Goal: Information Seeking & Learning: Check status

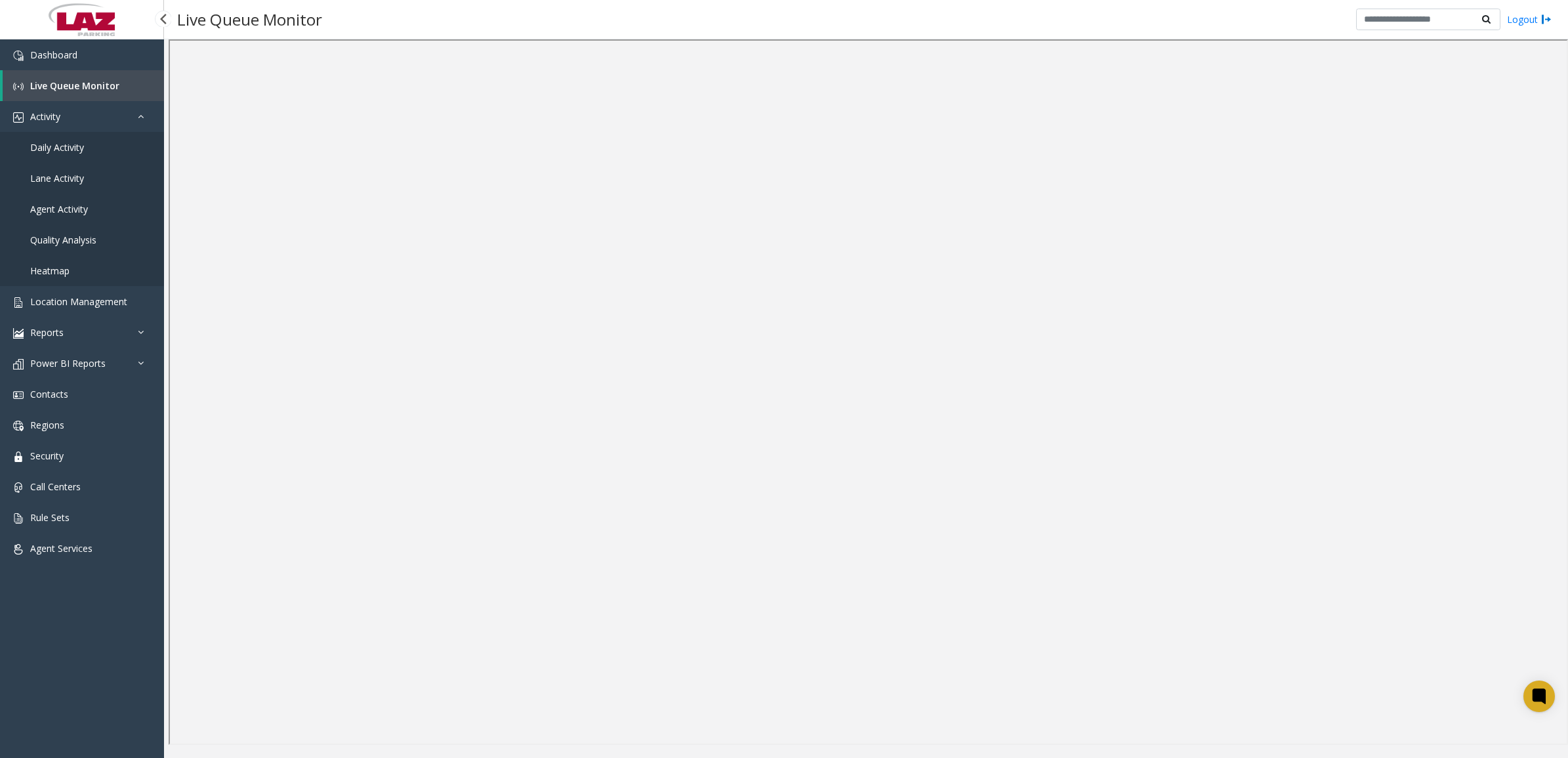
click at [40, 145] on span "Daily Activity" at bounding box center [57, 147] width 53 height 12
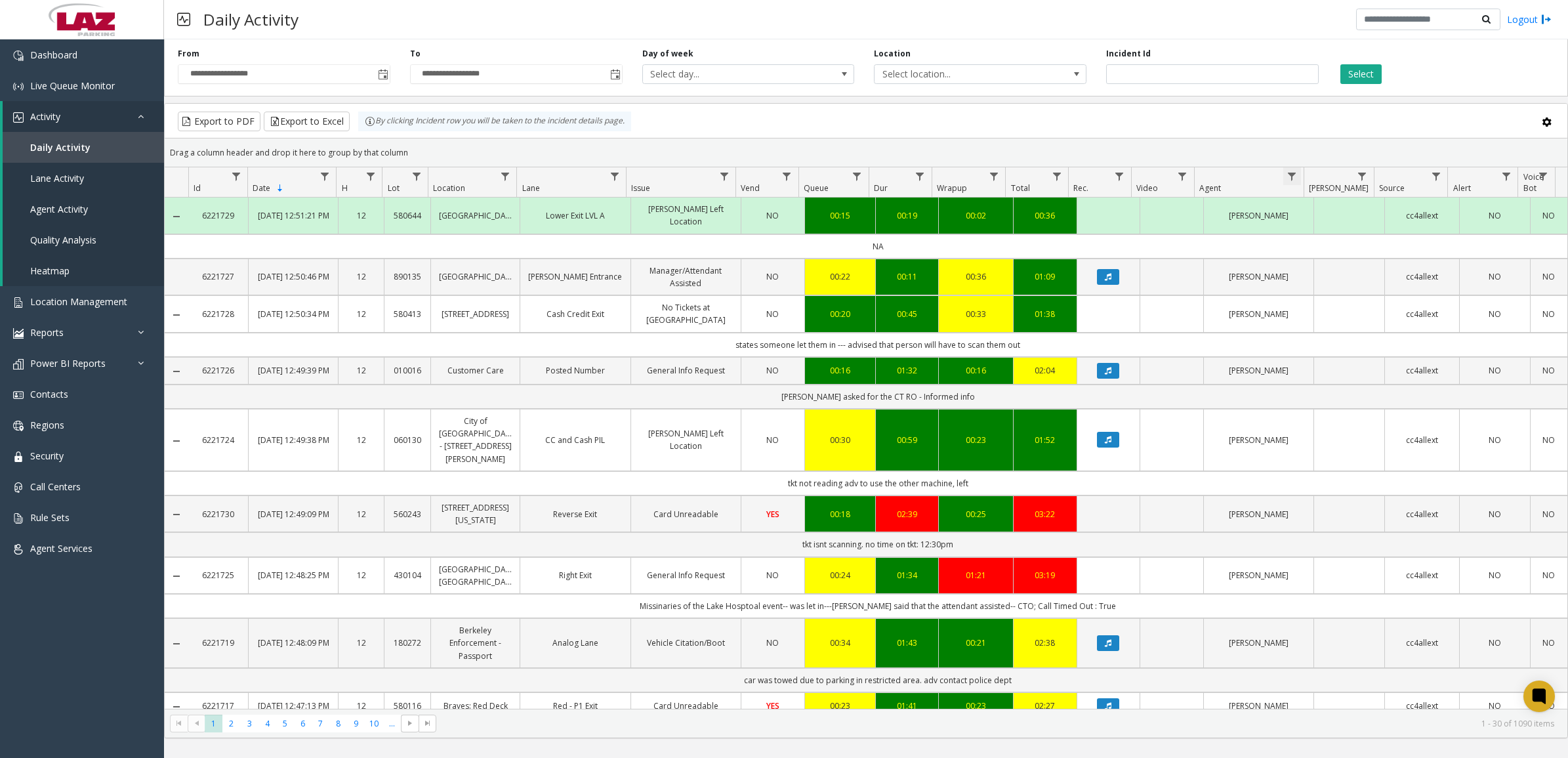
click at [1290, 177] on span "Data table" at bounding box center [1291, 176] width 10 height 10
click at [1329, 239] on input "Agent Filter" at bounding box center [1347, 233] width 111 height 22
type input "****"
click button "Filter" at bounding box center [1377, 355] width 53 height 29
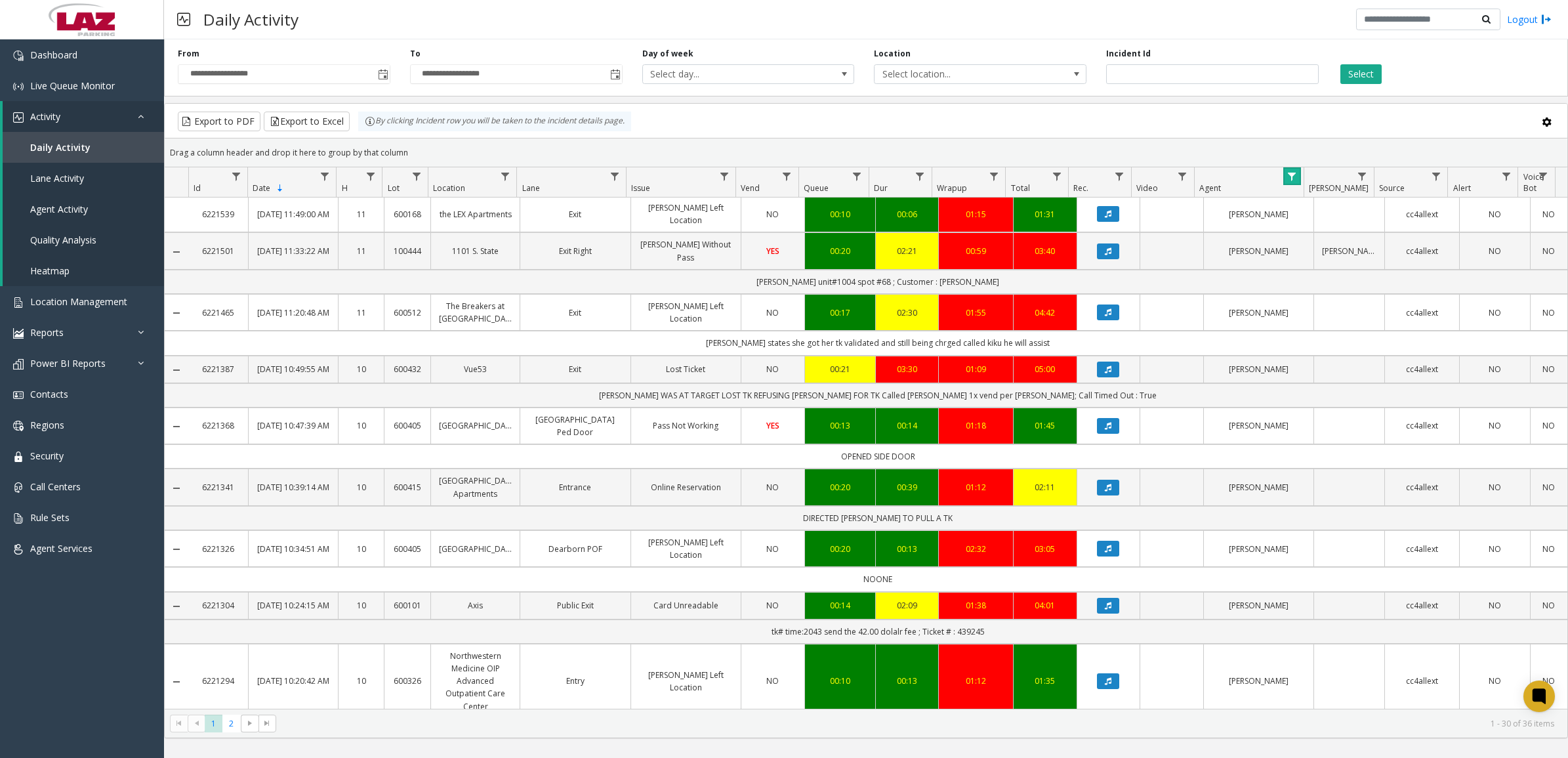
scroll to position [492, 0]
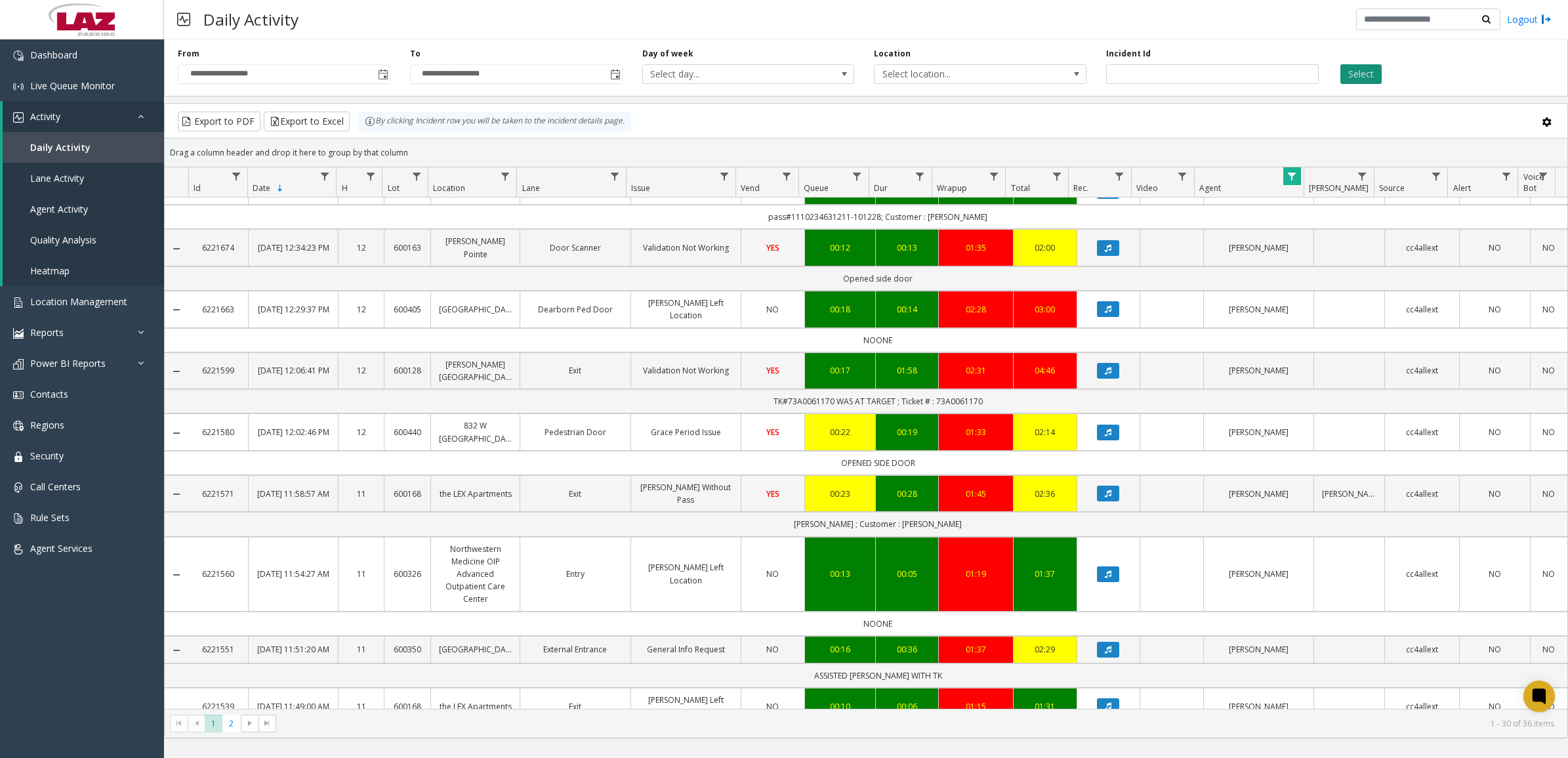
click at [1376, 67] on button "Select" at bounding box center [1360, 74] width 41 height 20
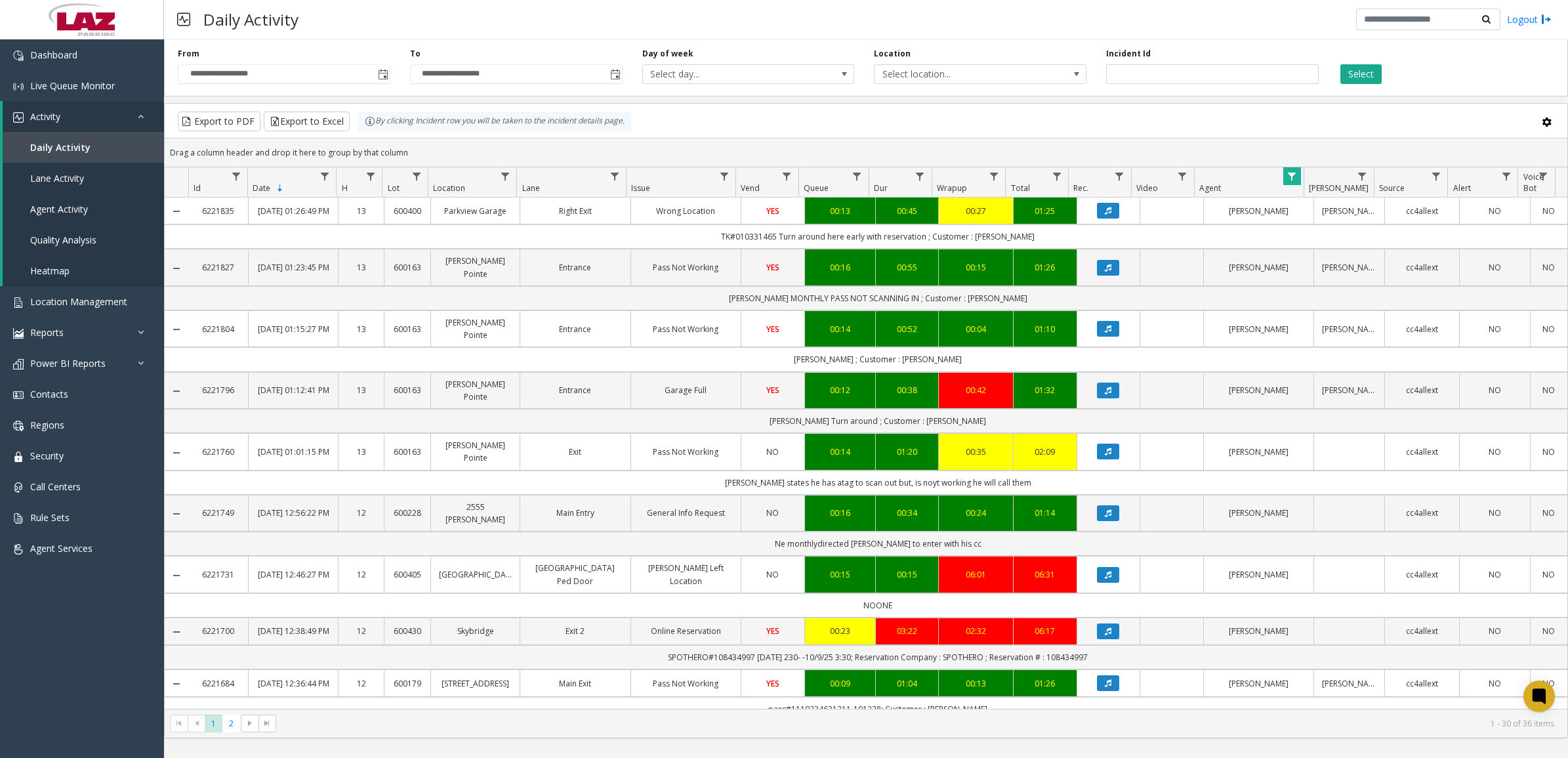
click at [1294, 180] on span "Data table" at bounding box center [1291, 176] width 10 height 10
click at [1319, 365] on button "Clear" at bounding box center [1319, 355] width 53 height 29
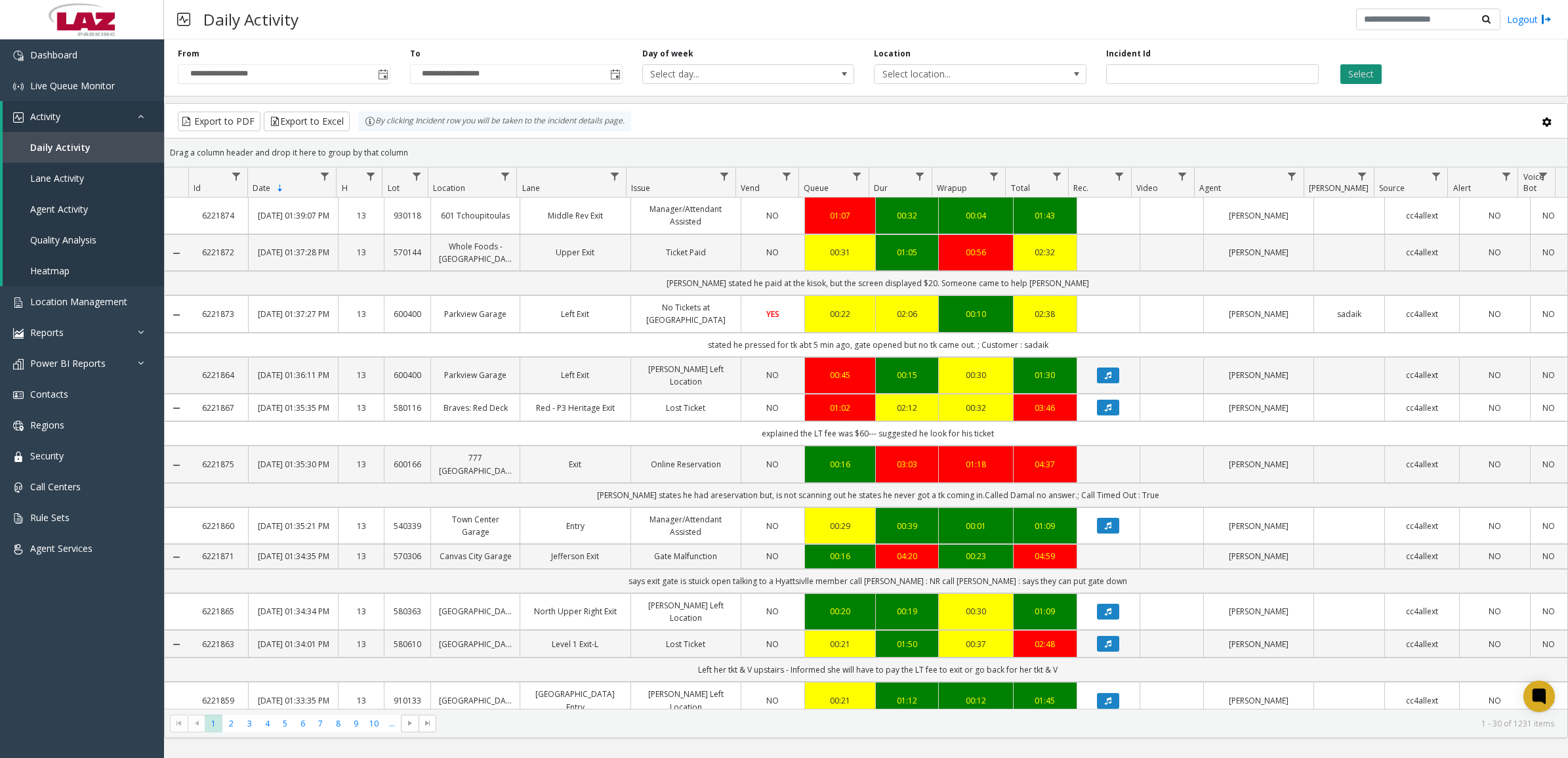
click at [1365, 79] on button "Select" at bounding box center [1360, 74] width 41 height 20
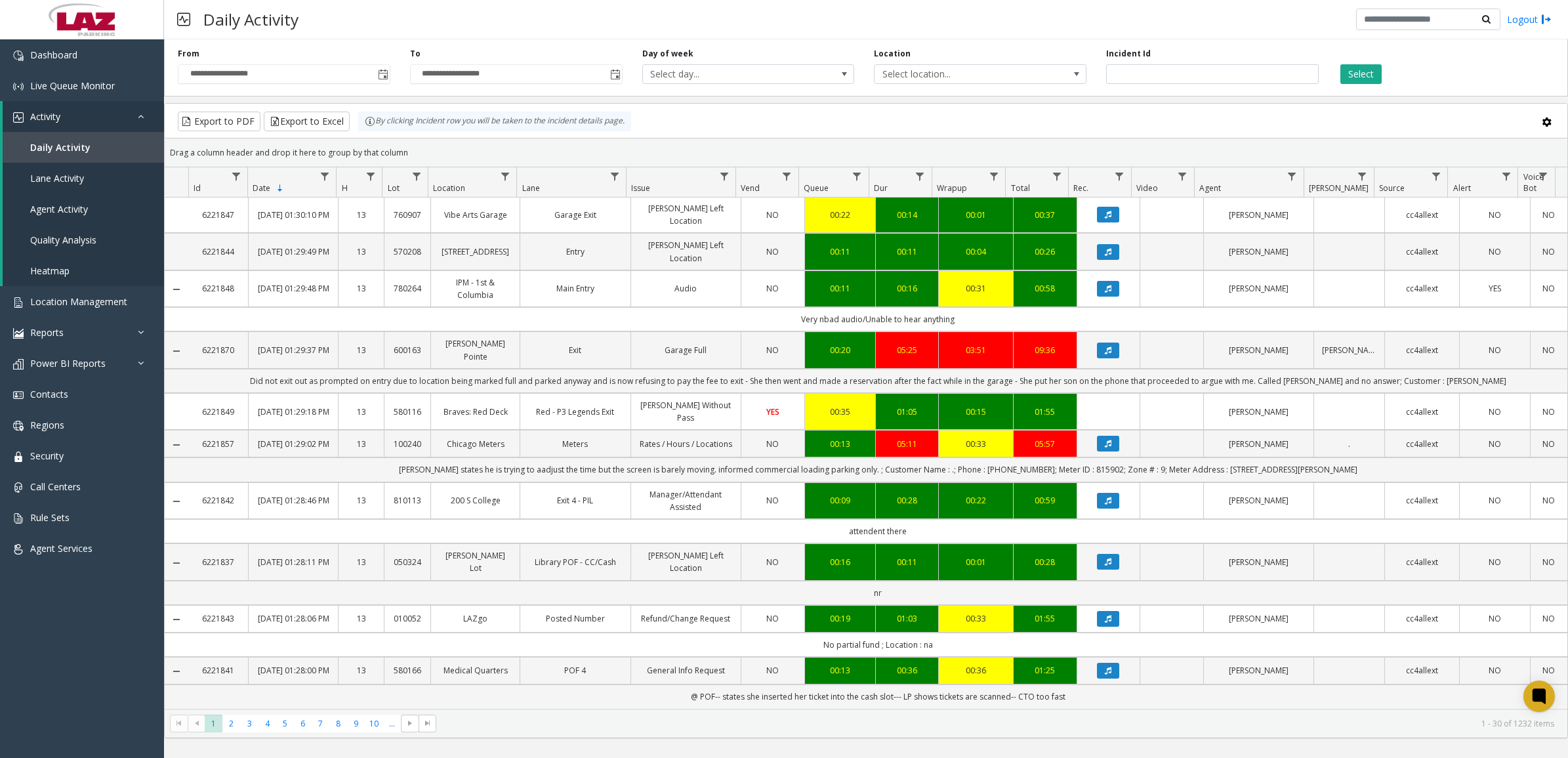
scroll to position [984, 0]
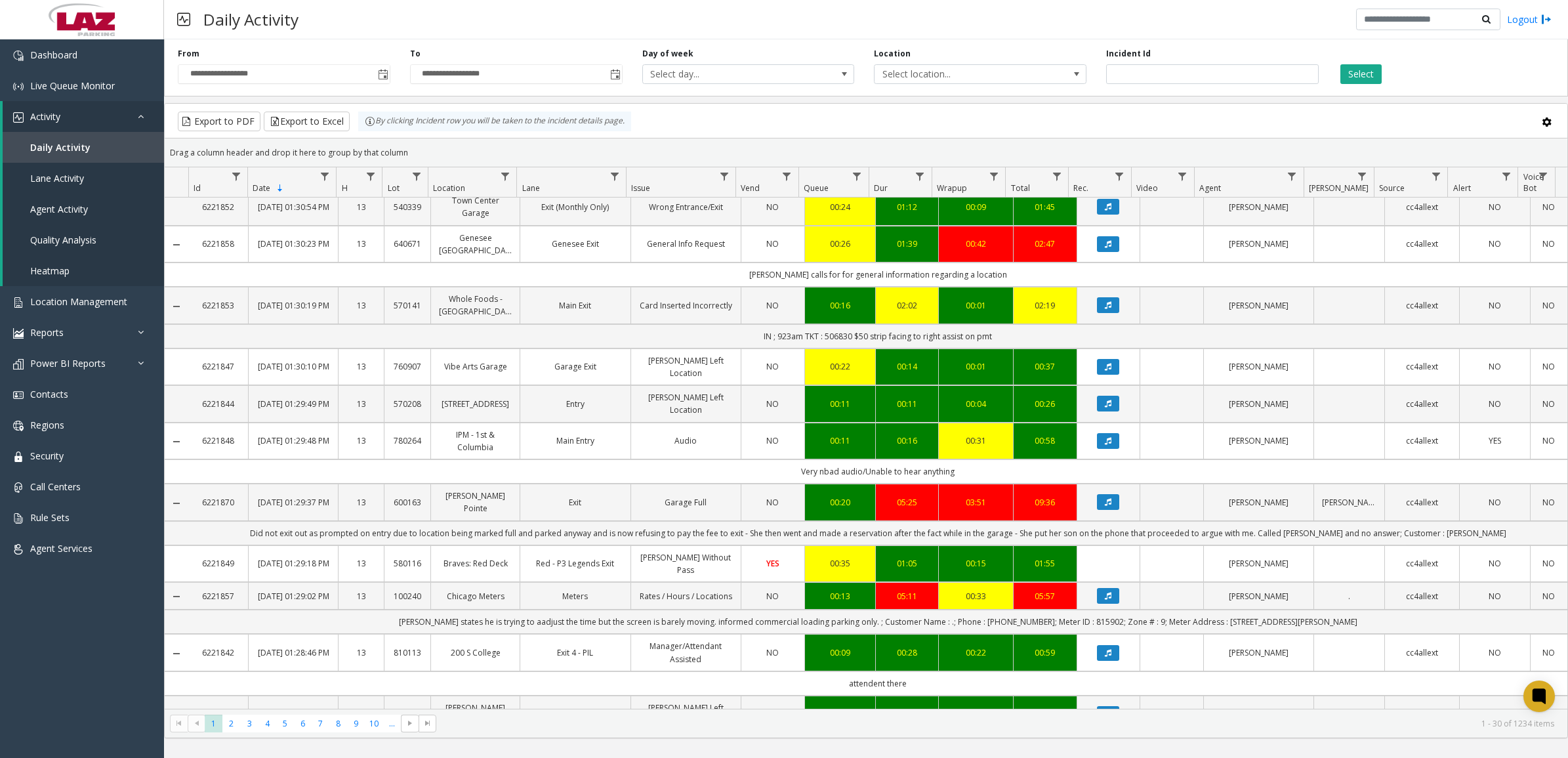
click at [1125, 110] on kendo-grid-toolbar "Export to PDF Export to Excel By clicking Incident row you will be taken to the…" at bounding box center [865, 121] width 1402 height 35
click at [1348, 70] on button "Select" at bounding box center [1360, 74] width 41 height 20
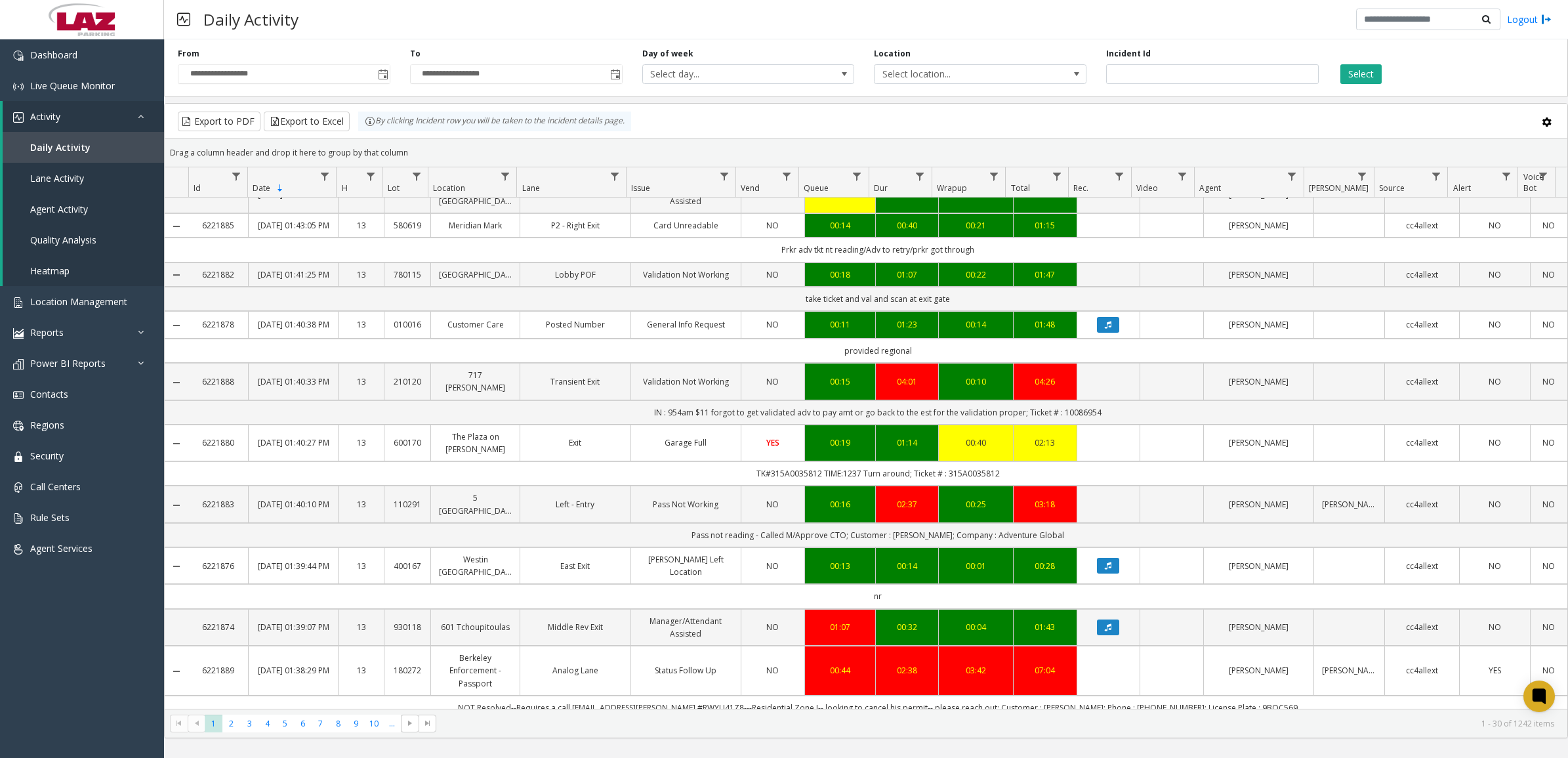
scroll to position [0, 0]
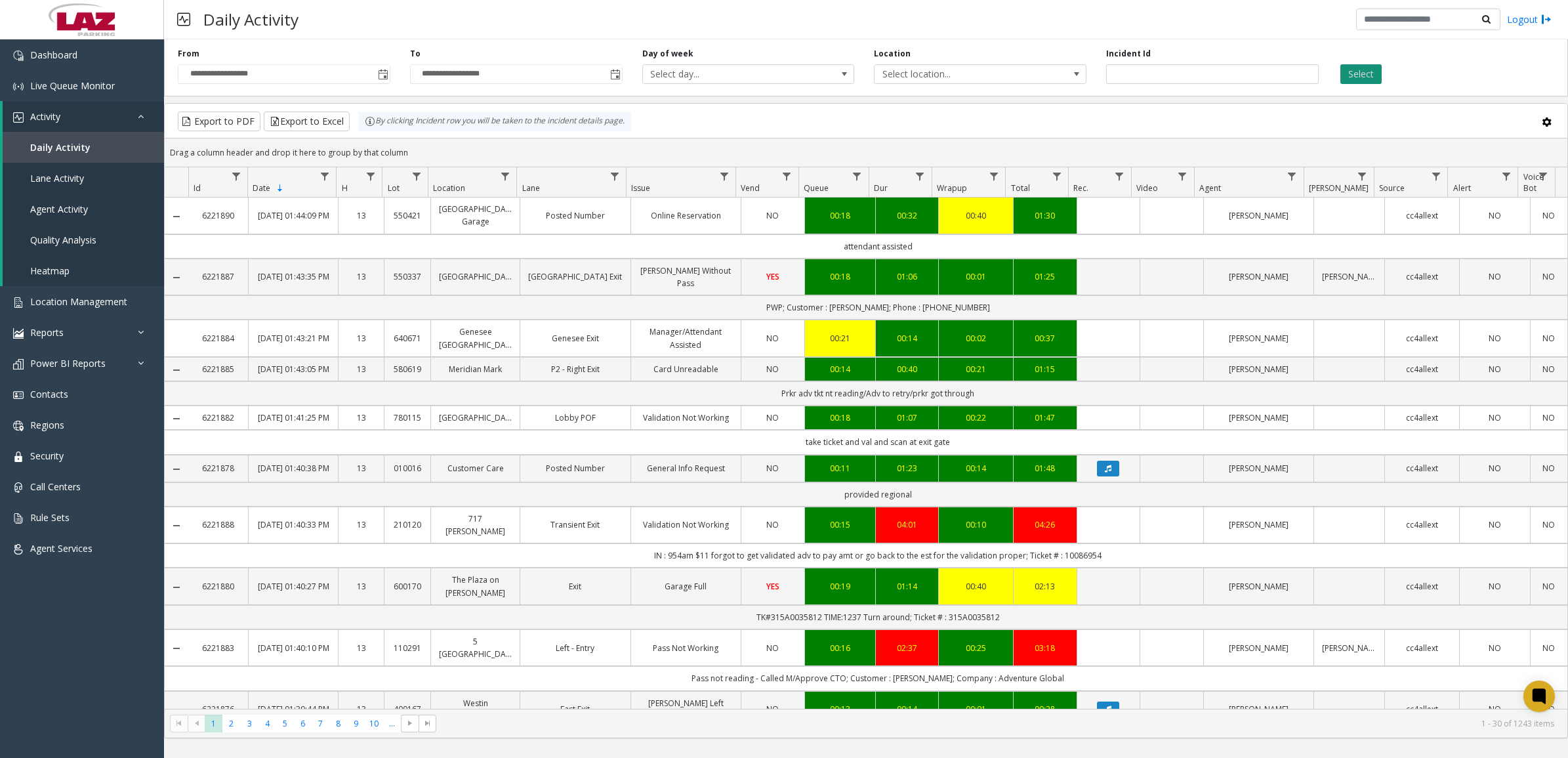
click at [1366, 77] on button "Select" at bounding box center [1360, 74] width 41 height 20
click at [1302, 122] on div "Export to PDF Export to Excel By clicking Incident row you will be taken to the…" at bounding box center [866, 121] width 1380 height 20
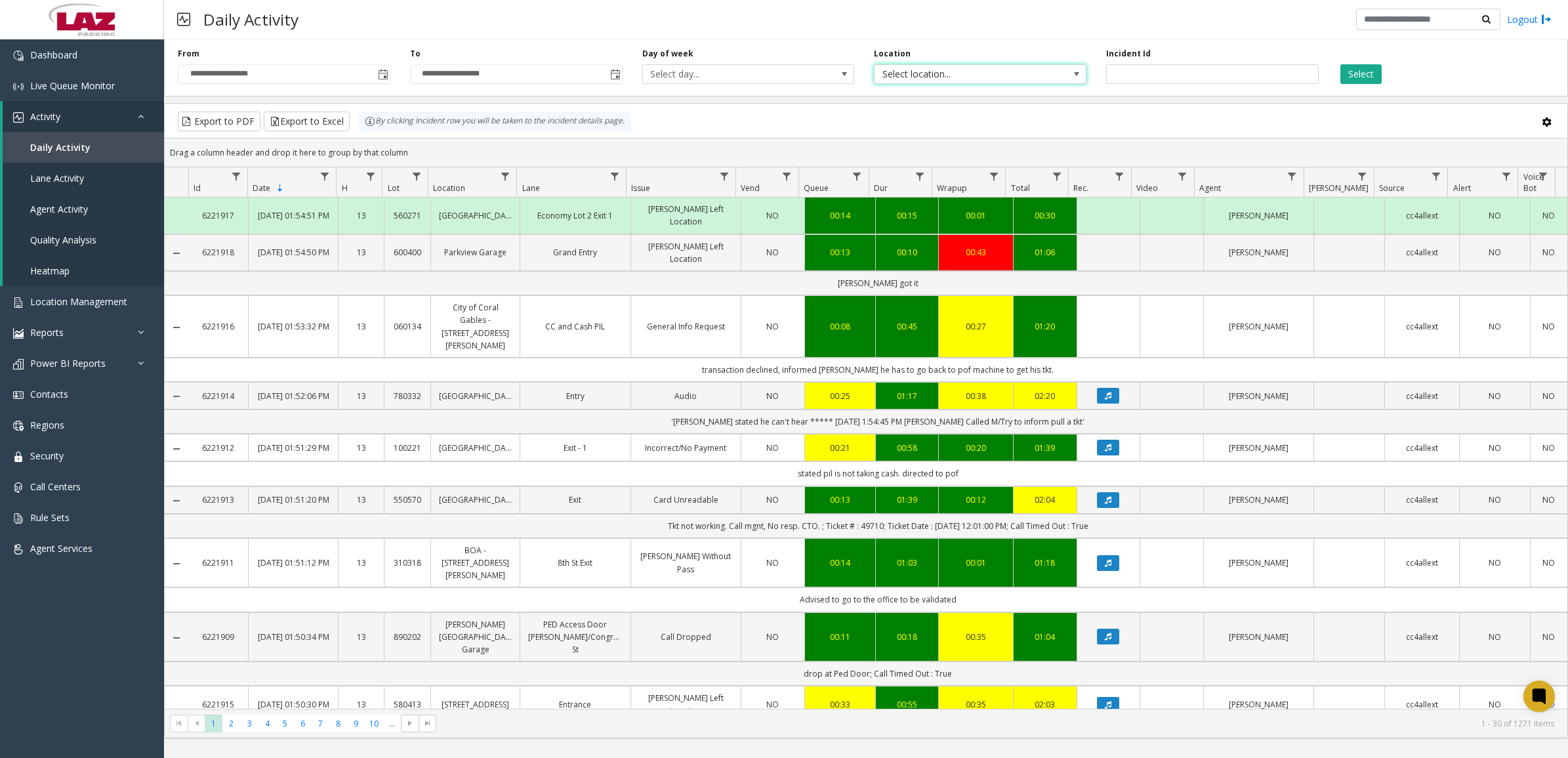
click at [902, 72] on span "Select location..." at bounding box center [958, 73] width 169 height 18
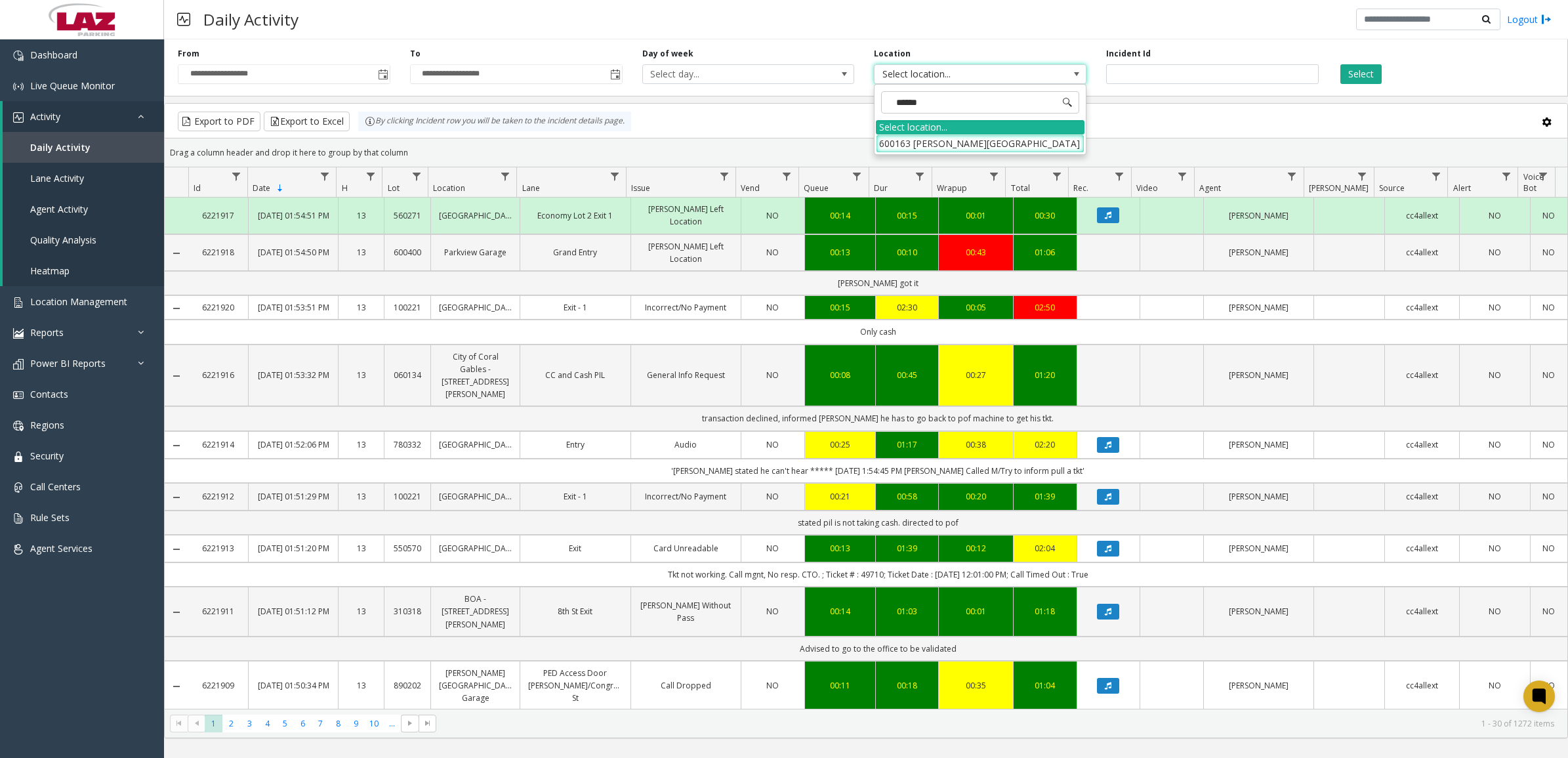
type input "*******"
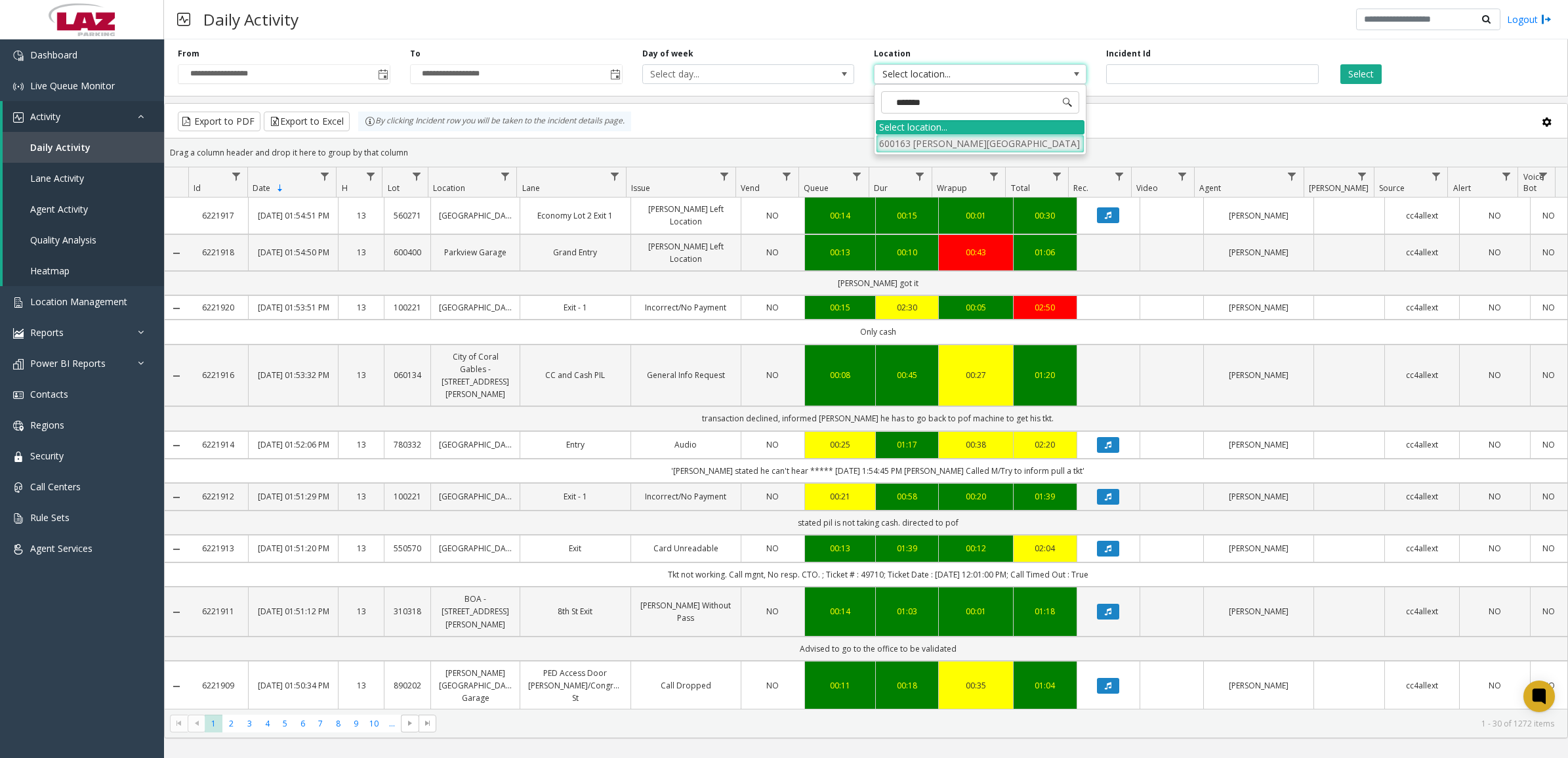
click at [969, 142] on li "600163 [PERSON_NAME][GEOGRAPHIC_DATA]" at bounding box center [980, 143] width 208 height 18
click at [1345, 77] on button "Select" at bounding box center [1360, 74] width 41 height 20
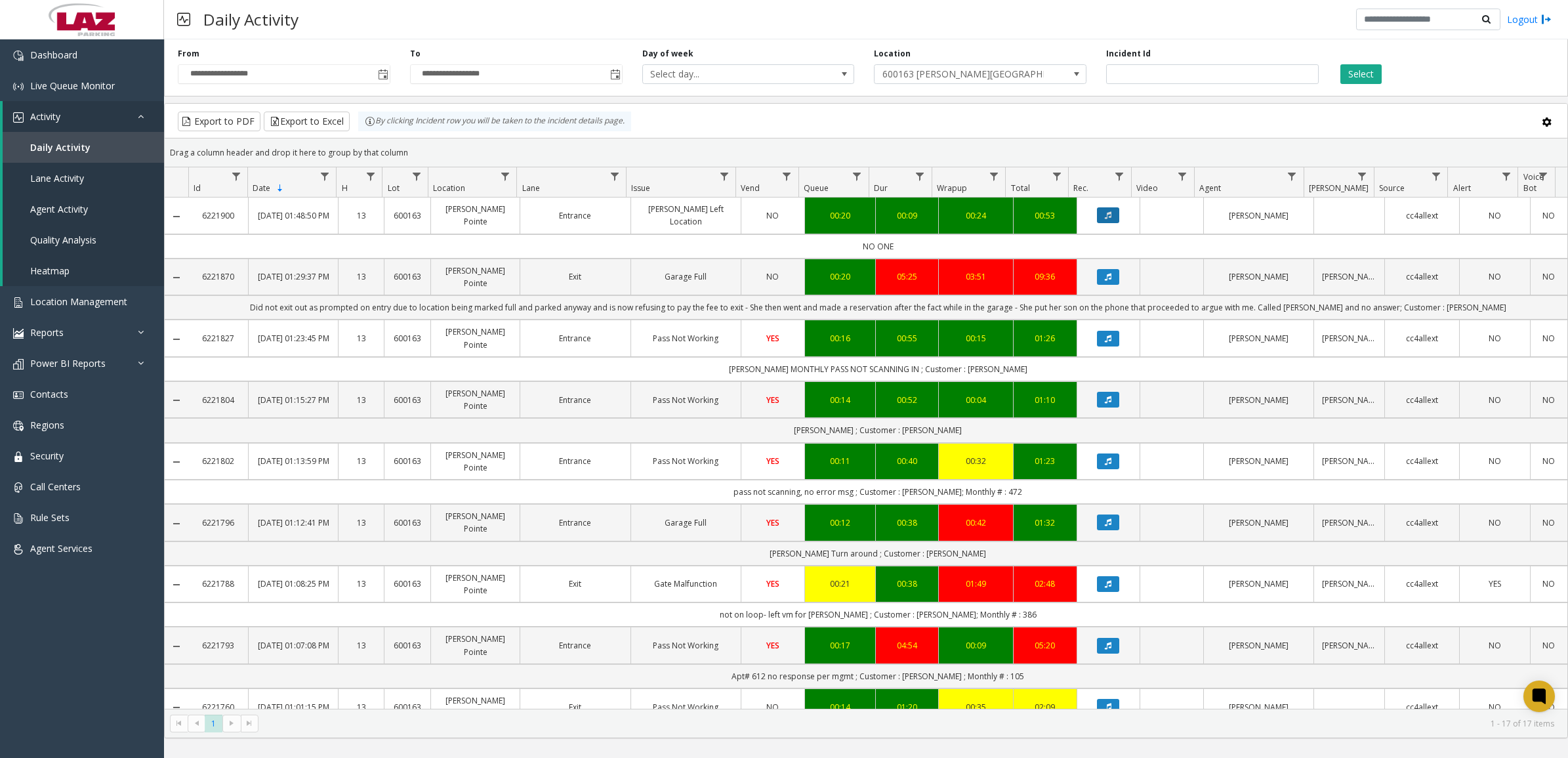
click at [1099, 221] on button "Data table" at bounding box center [1107, 215] width 22 height 16
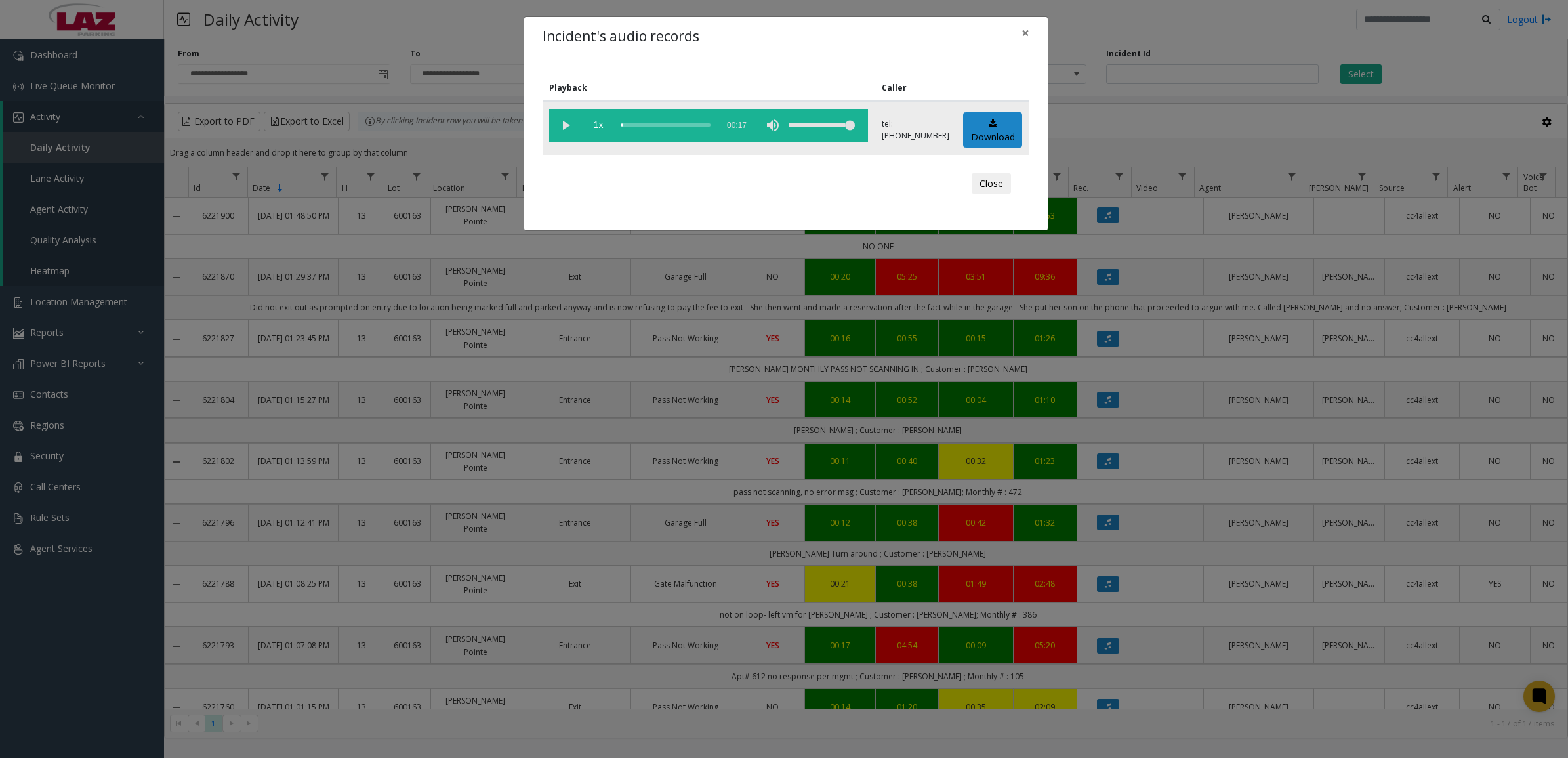
click at [567, 126] on vg-play-pause at bounding box center [566, 125] width 32 height 32
click at [985, 189] on button "Close" at bounding box center [990, 184] width 39 height 21
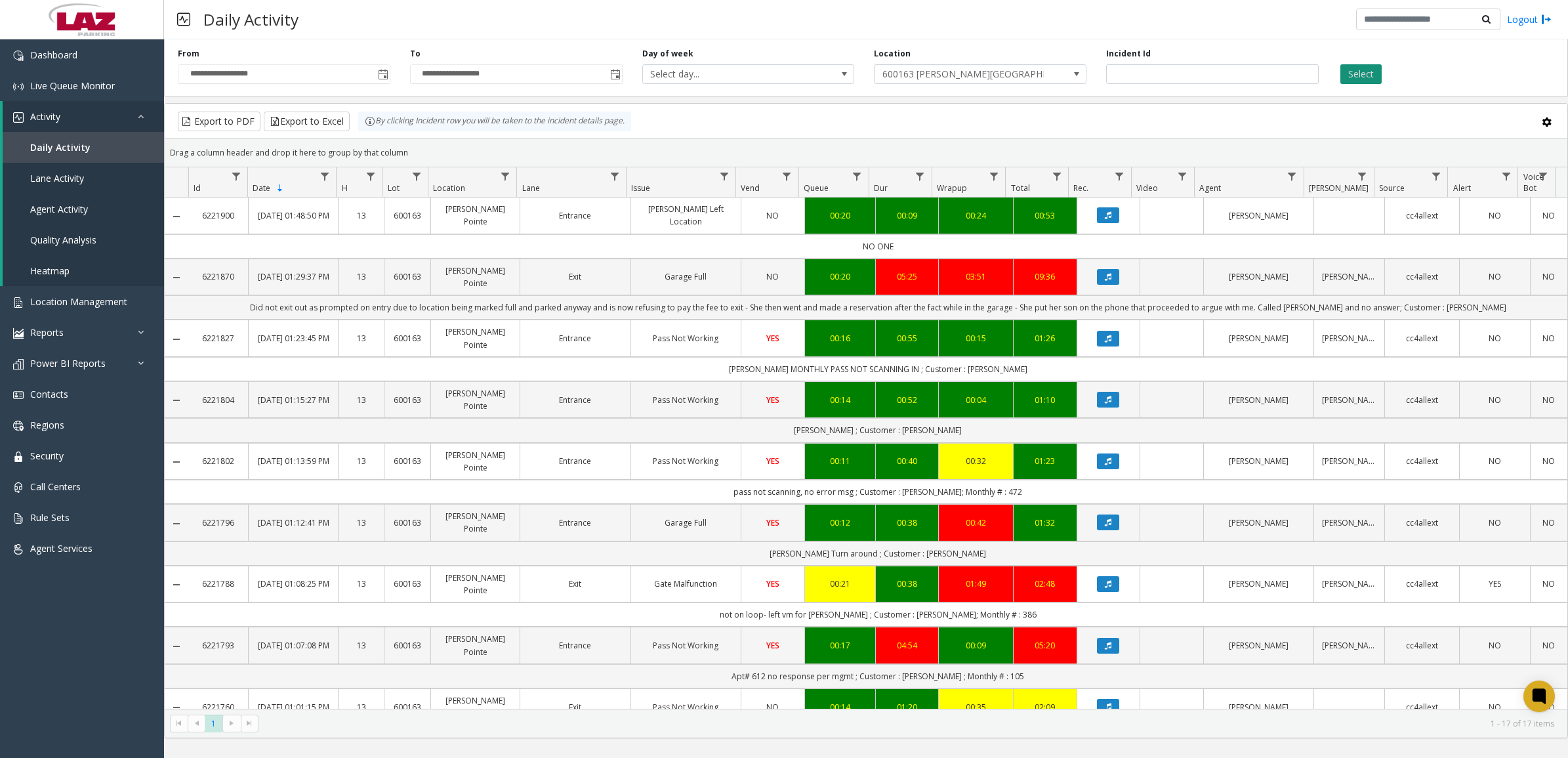
click at [1370, 79] on button "Select" at bounding box center [1360, 74] width 41 height 20
click at [86, 82] on span "Live Queue Monitor" at bounding box center [72, 85] width 85 height 12
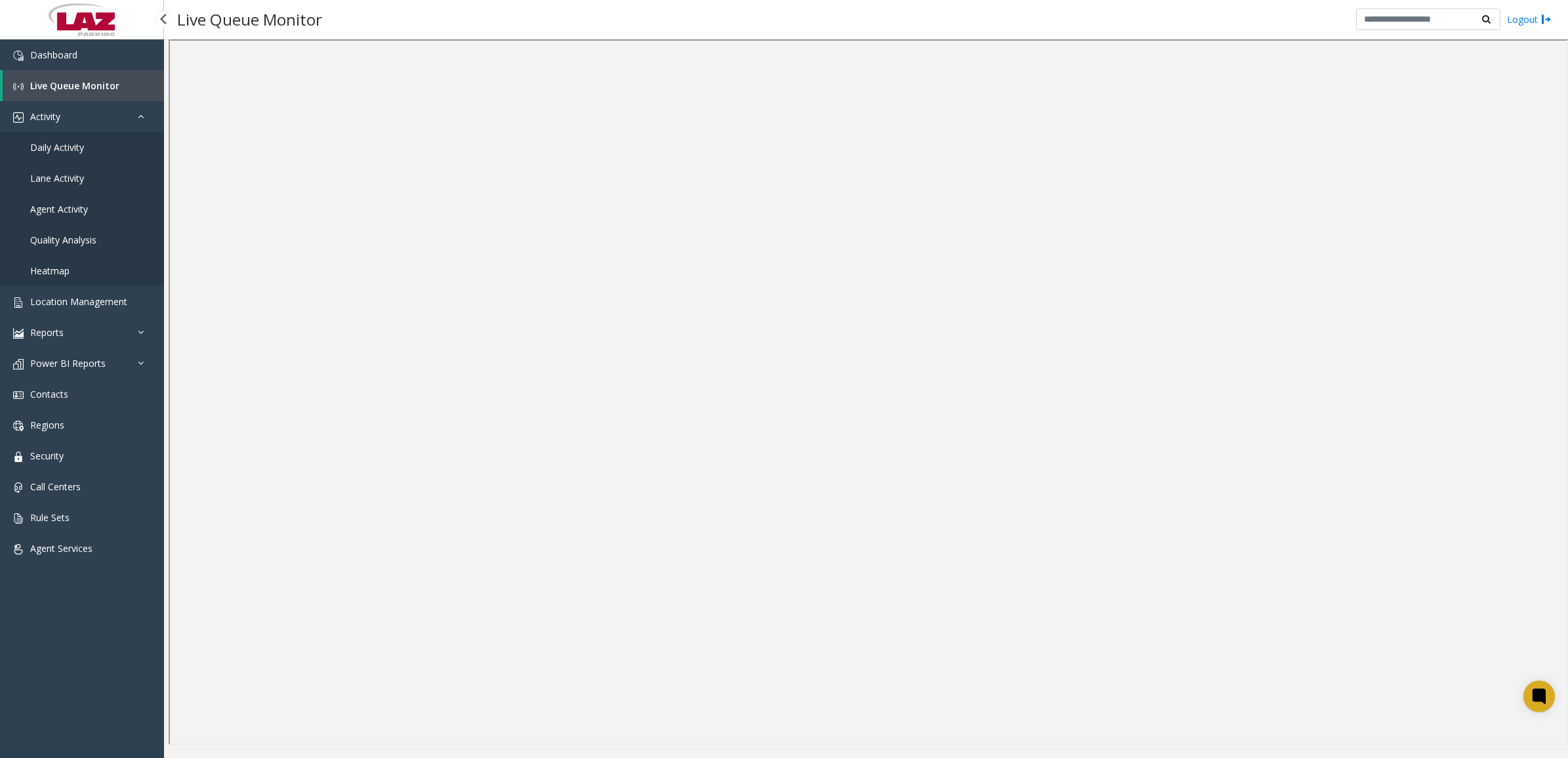
click at [56, 149] on span "Daily Activity" at bounding box center [57, 147] width 53 height 12
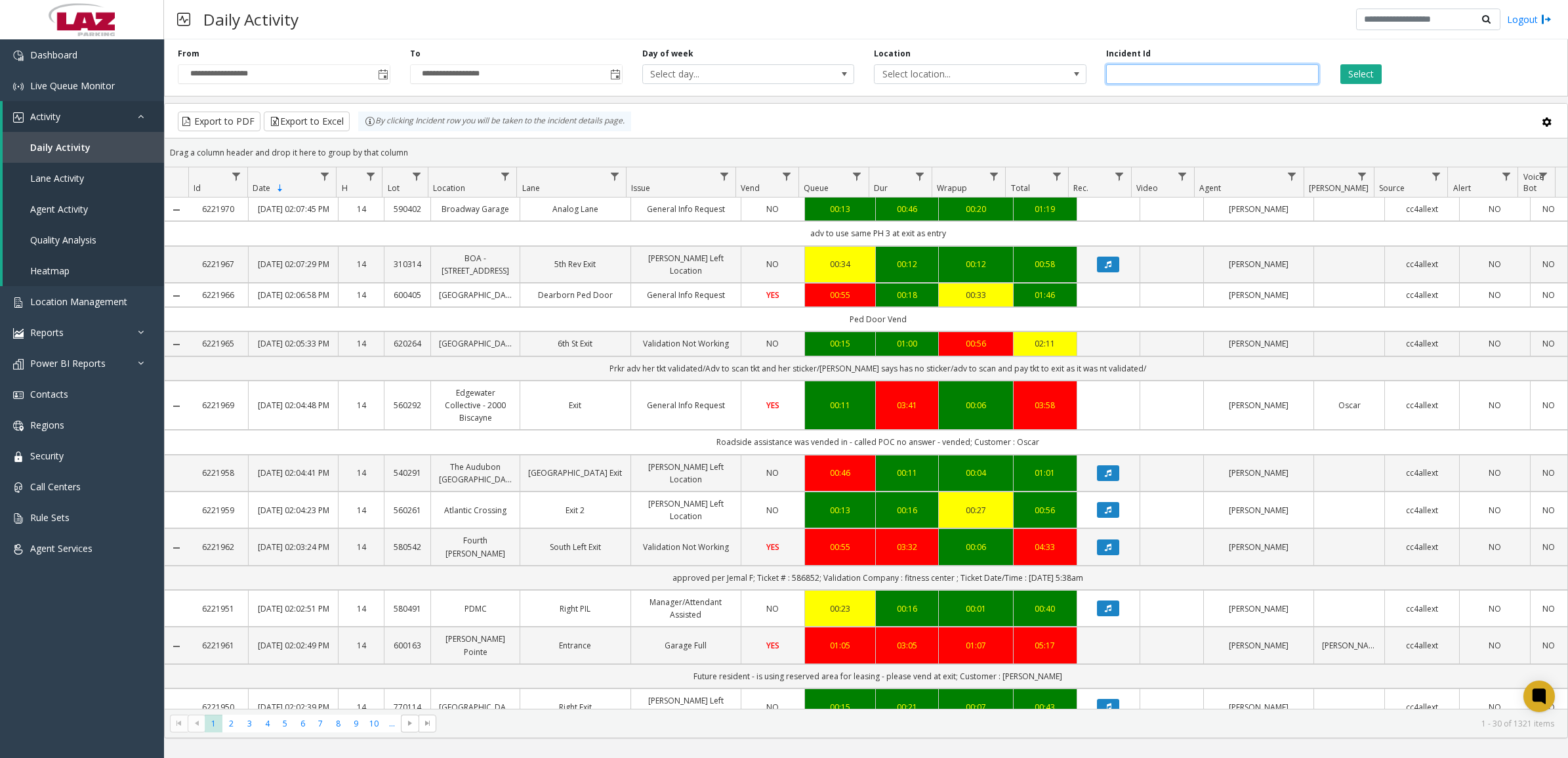
click at [1176, 73] on input "number" at bounding box center [1212, 74] width 212 height 20
click at [1292, 170] on link "Data table" at bounding box center [1292, 176] width 18 height 18
click at [1306, 227] on input "Agent Filter" at bounding box center [1347, 233] width 111 height 22
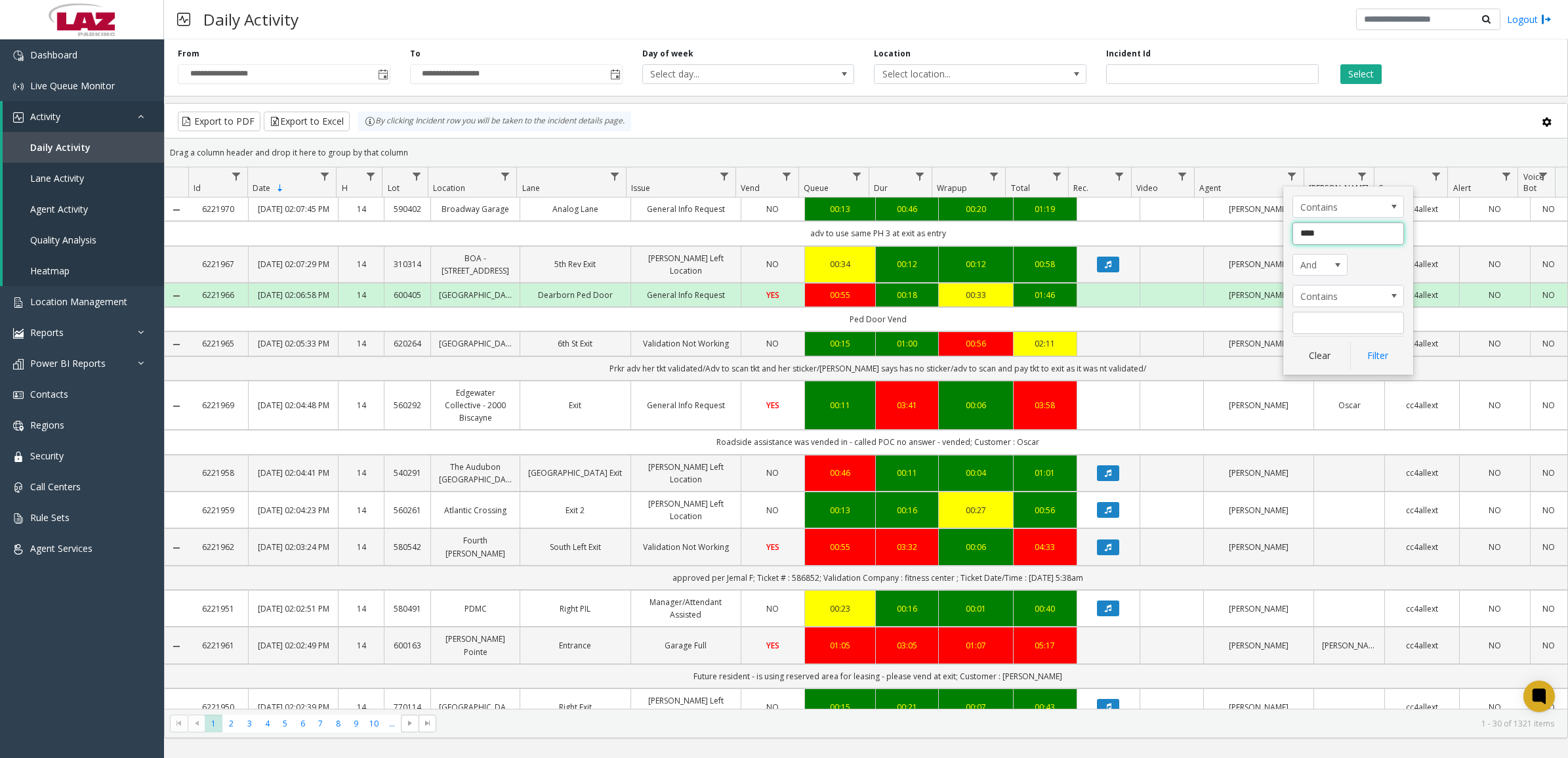
type input "*****"
click button "Filter" at bounding box center [1377, 355] width 53 height 29
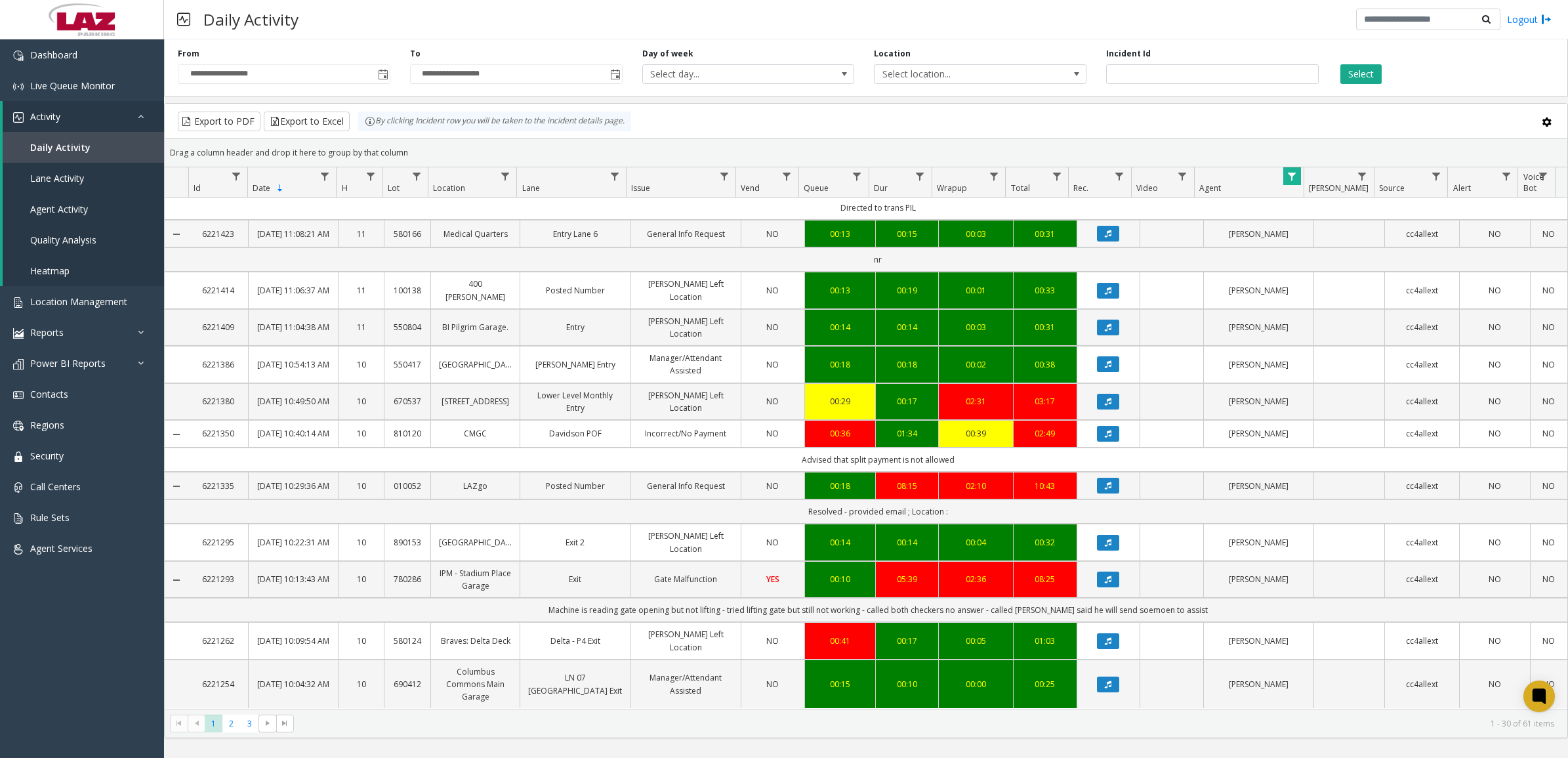
scroll to position [1041, 0]
click at [230, 726] on span "2" at bounding box center [231, 723] width 18 height 18
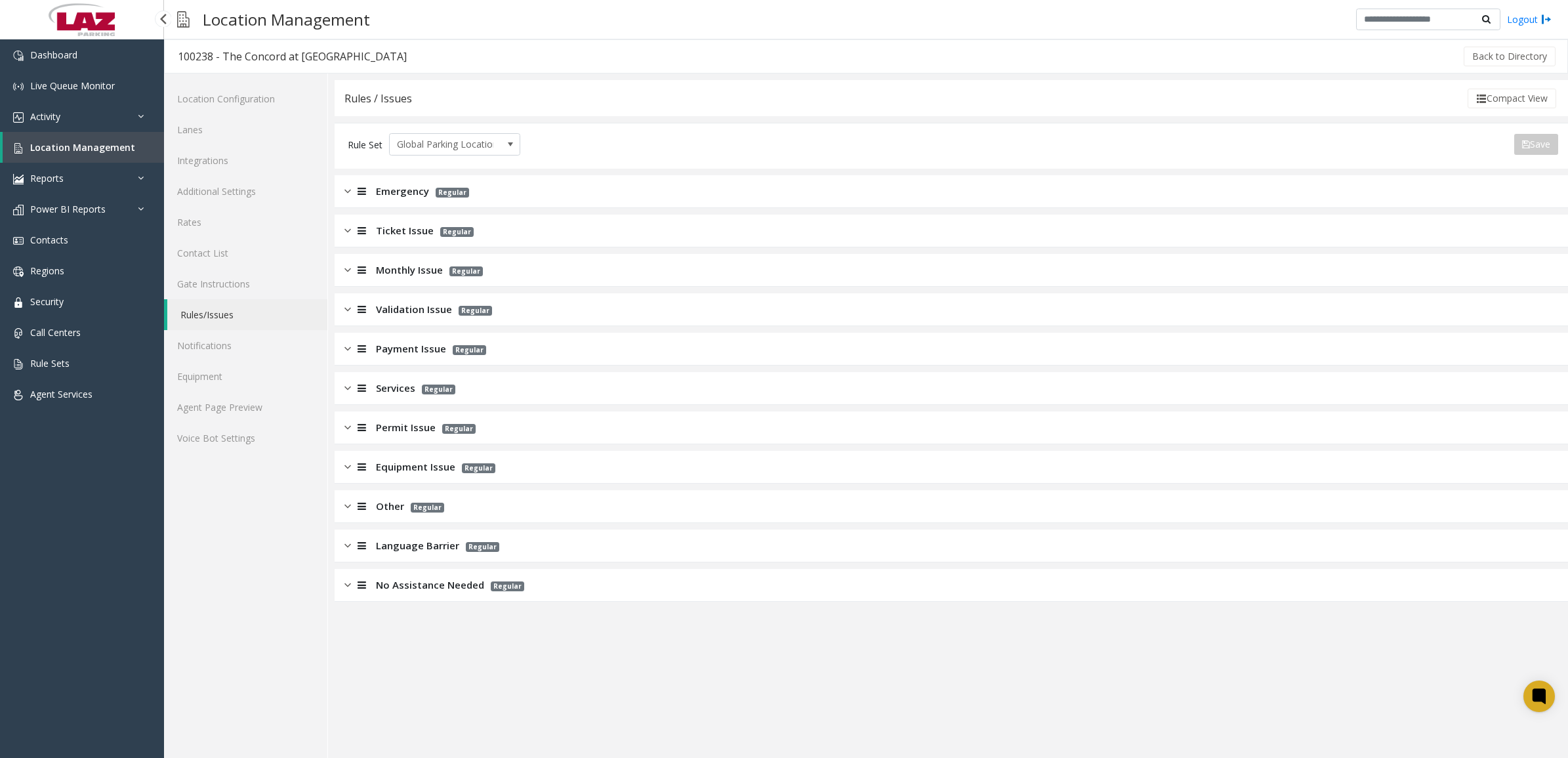
click at [60, 148] on span "Location Management" at bounding box center [83, 147] width 105 height 12
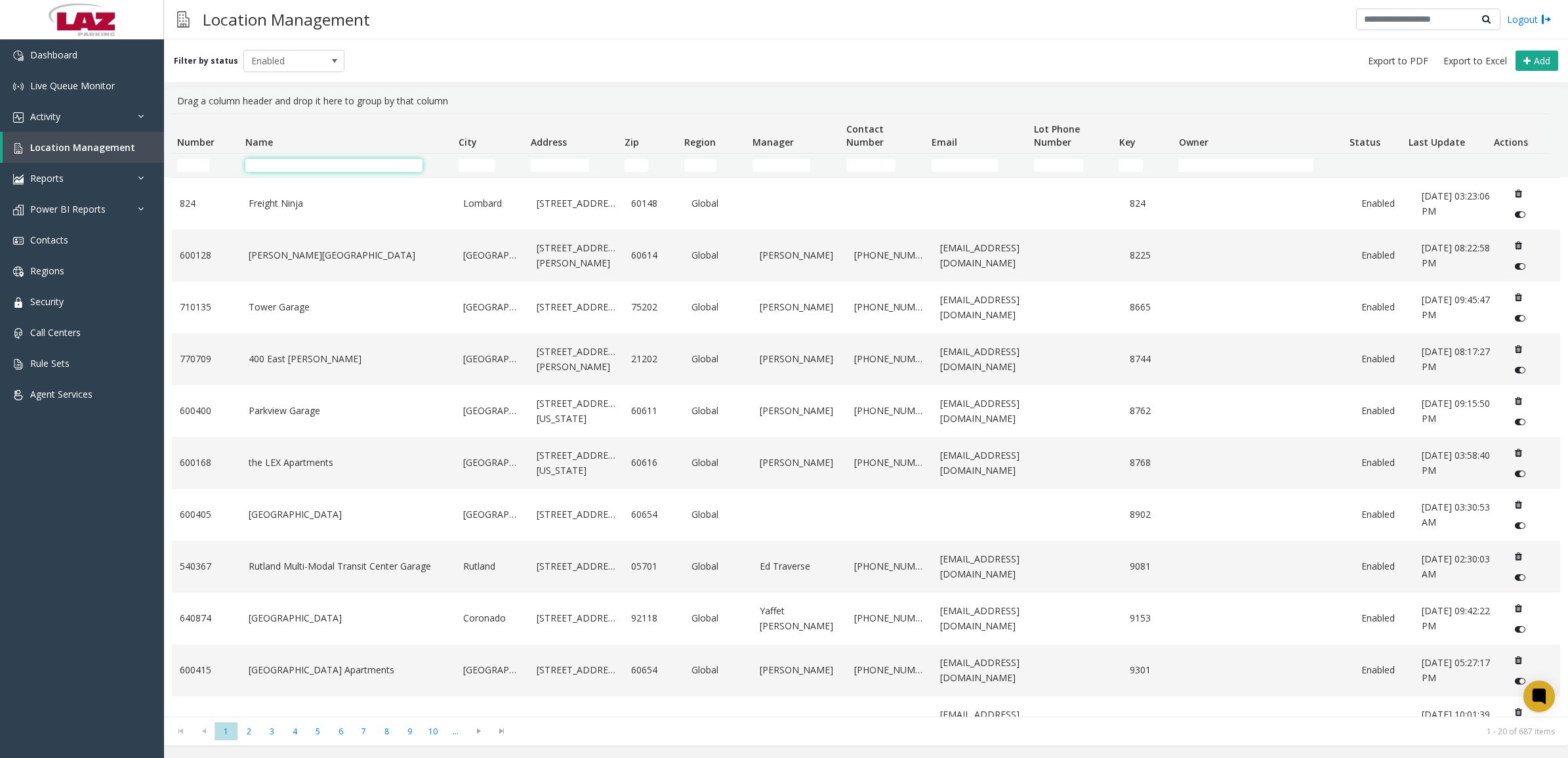
click at [319, 168] on input "Name Filter" at bounding box center [334, 166] width 177 height 13
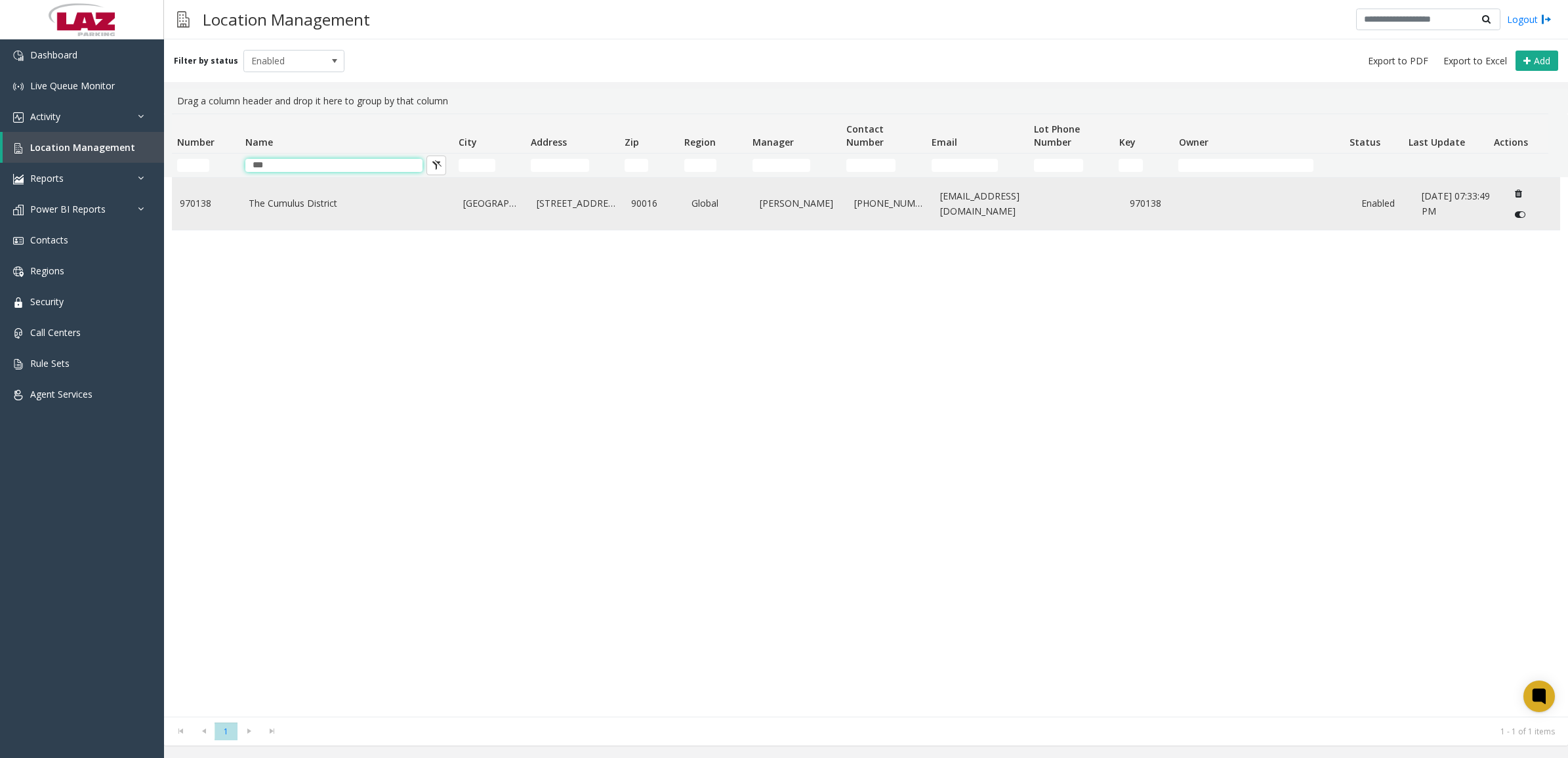
type input "***"
click at [331, 192] on td "The Cumulus District" at bounding box center [348, 204] width 215 height 51
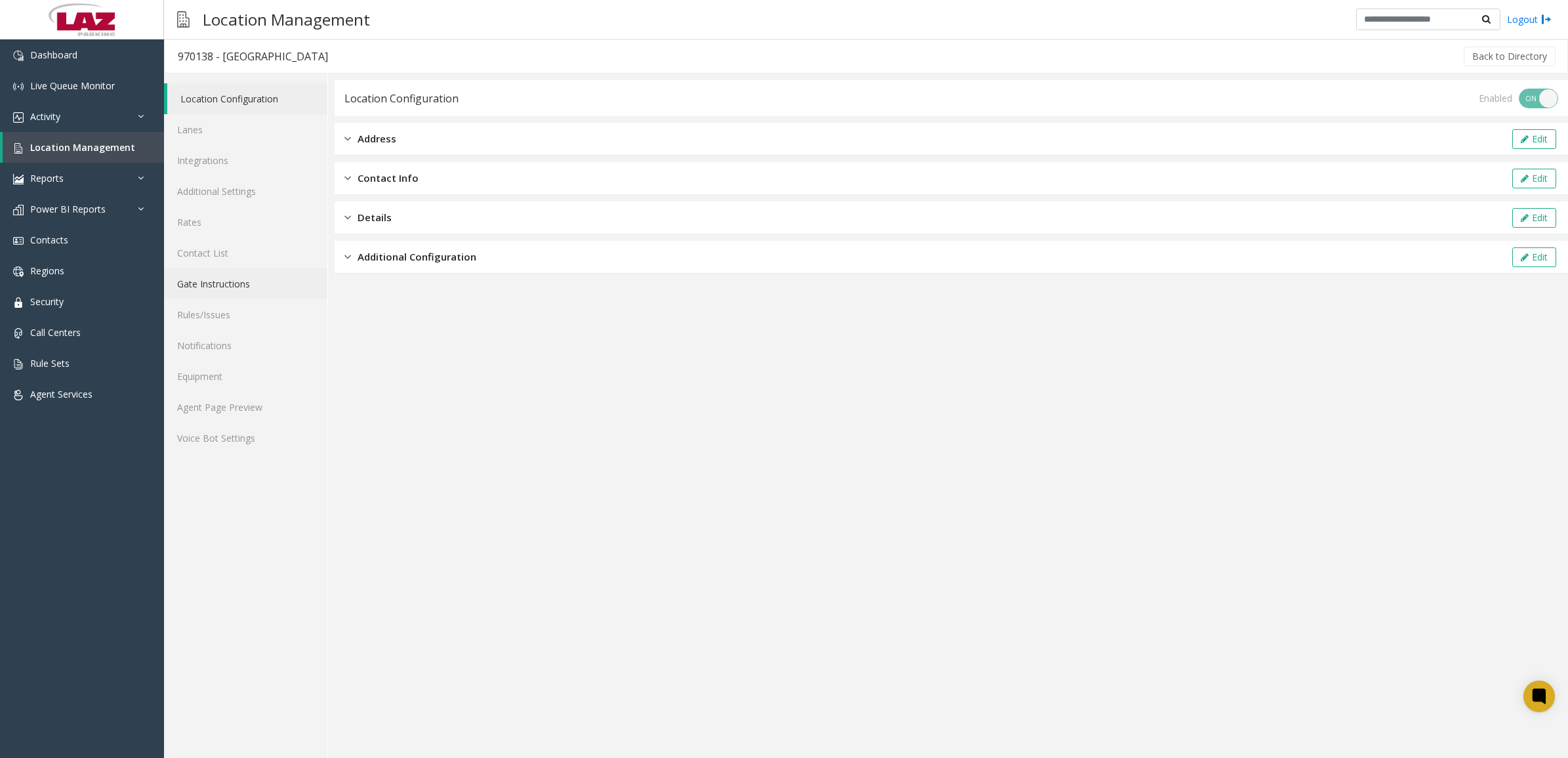
click at [215, 287] on link "Gate Instructions" at bounding box center [246, 284] width 164 height 30
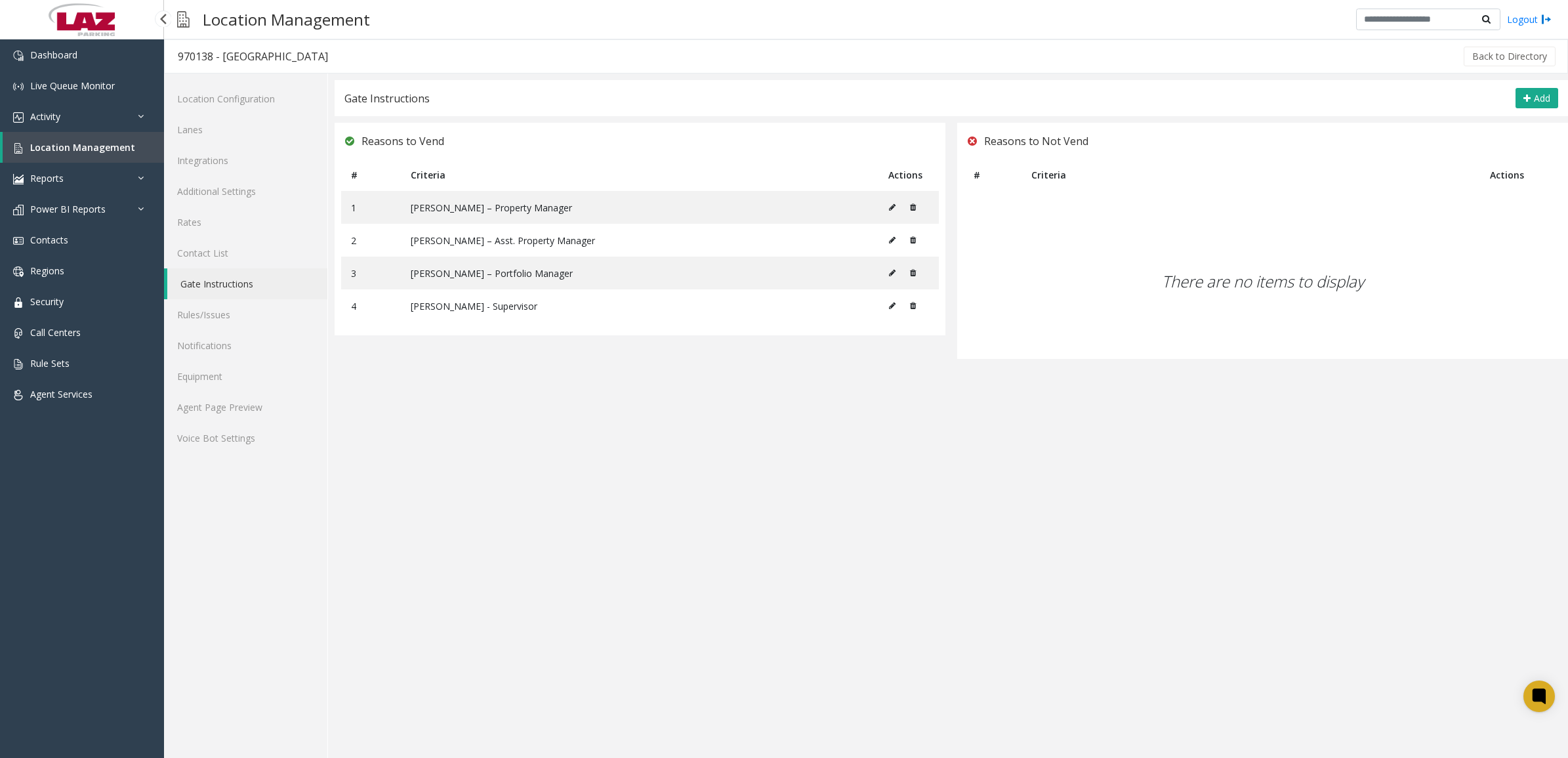
click at [74, 141] on span "Location Management" at bounding box center [83, 147] width 105 height 12
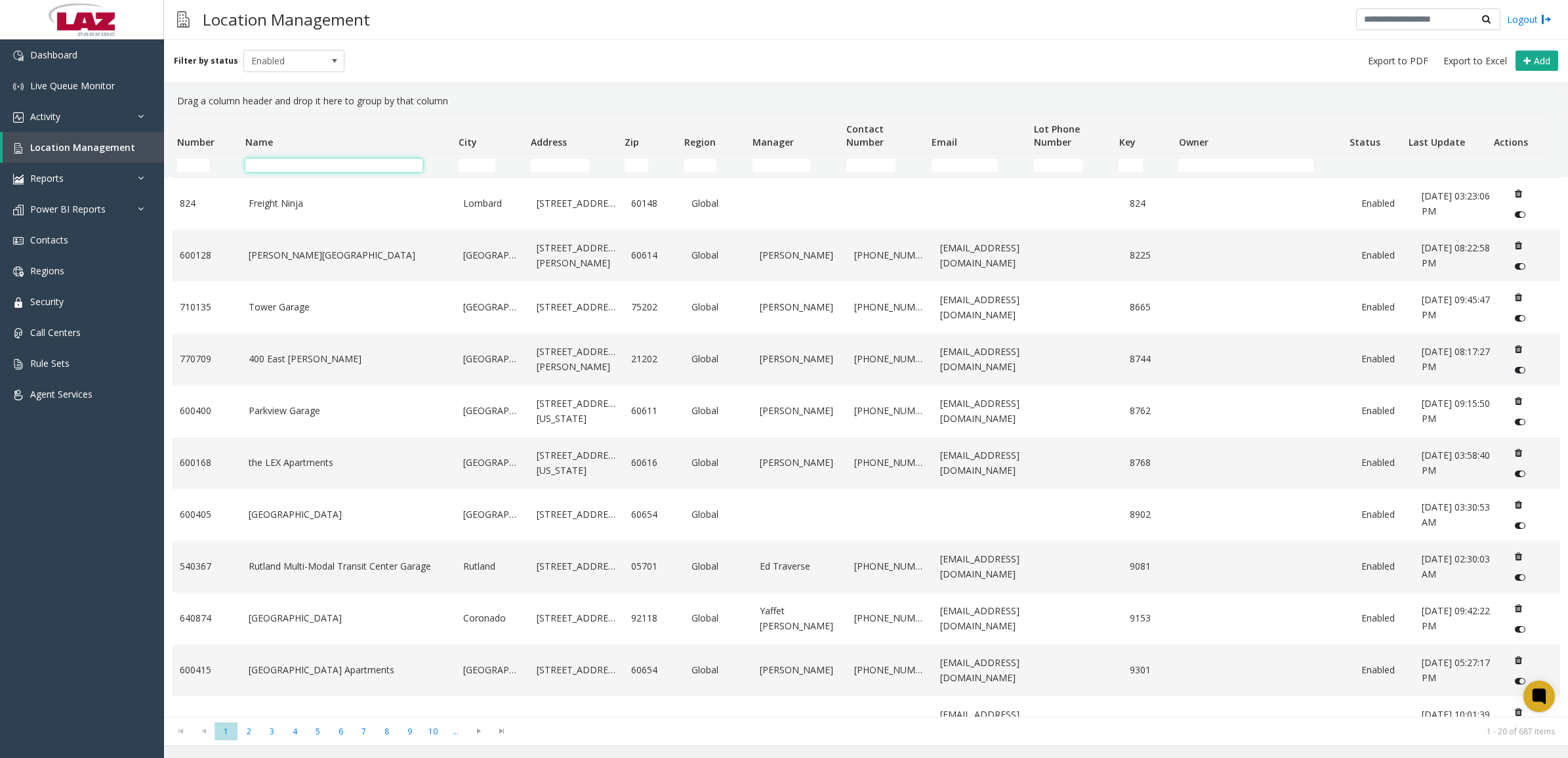
click at [275, 162] on input "Name Filter" at bounding box center [334, 166] width 177 height 13
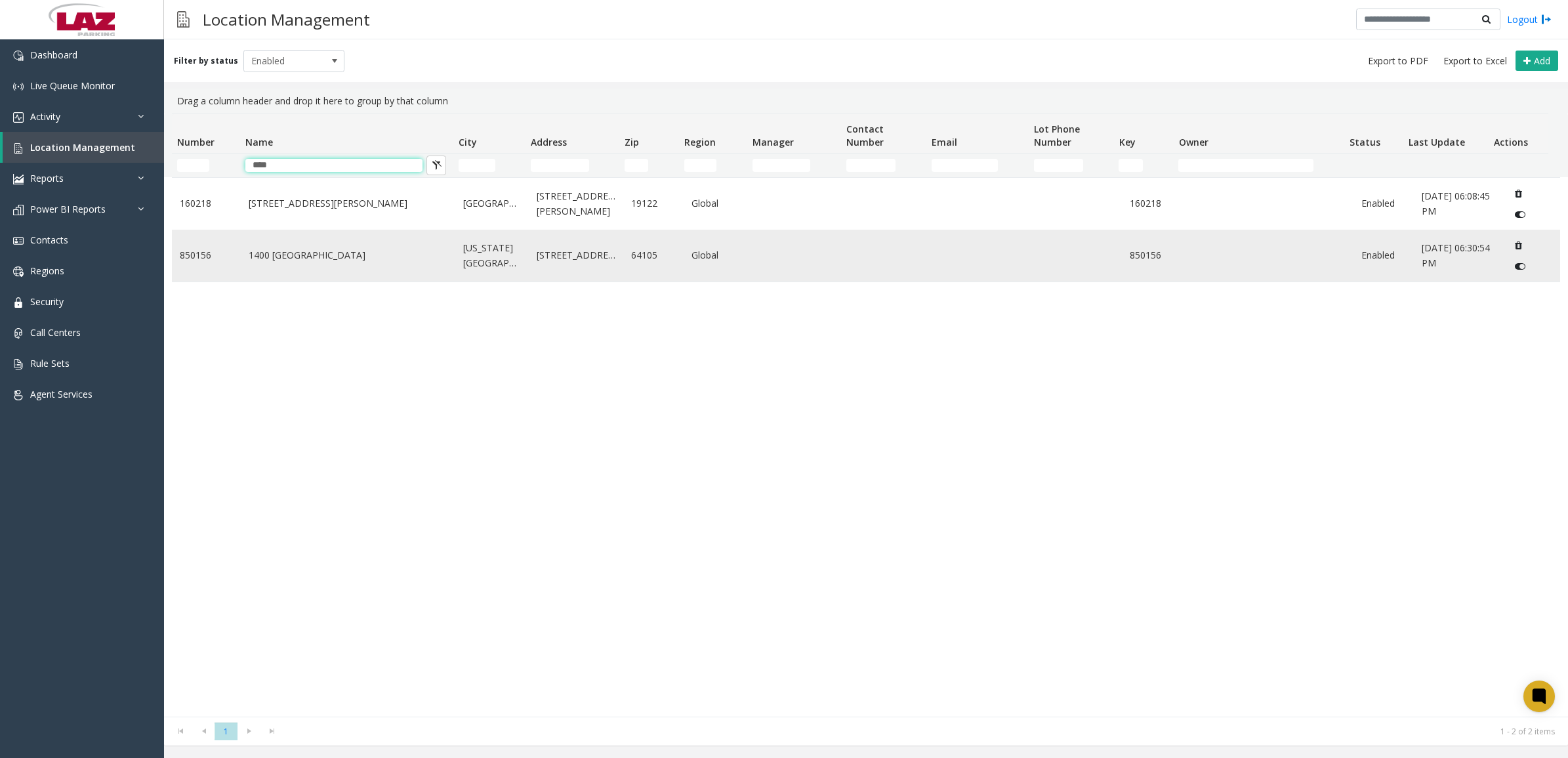
type input "****"
click at [313, 257] on link "1400 [GEOGRAPHIC_DATA]" at bounding box center [347, 254] width 199 height 14
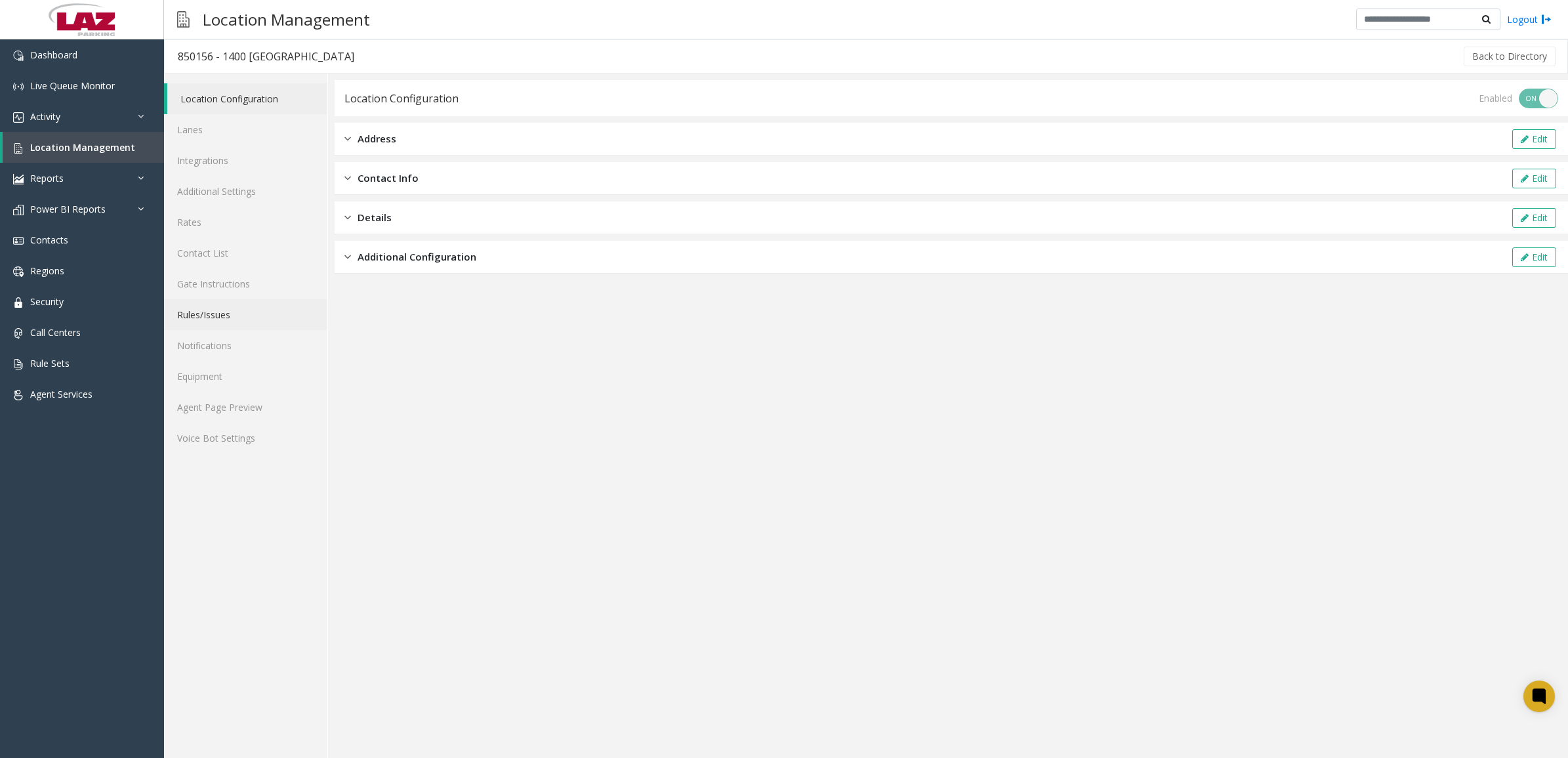
click at [225, 315] on link "Rules/Issues" at bounding box center [246, 314] width 164 height 30
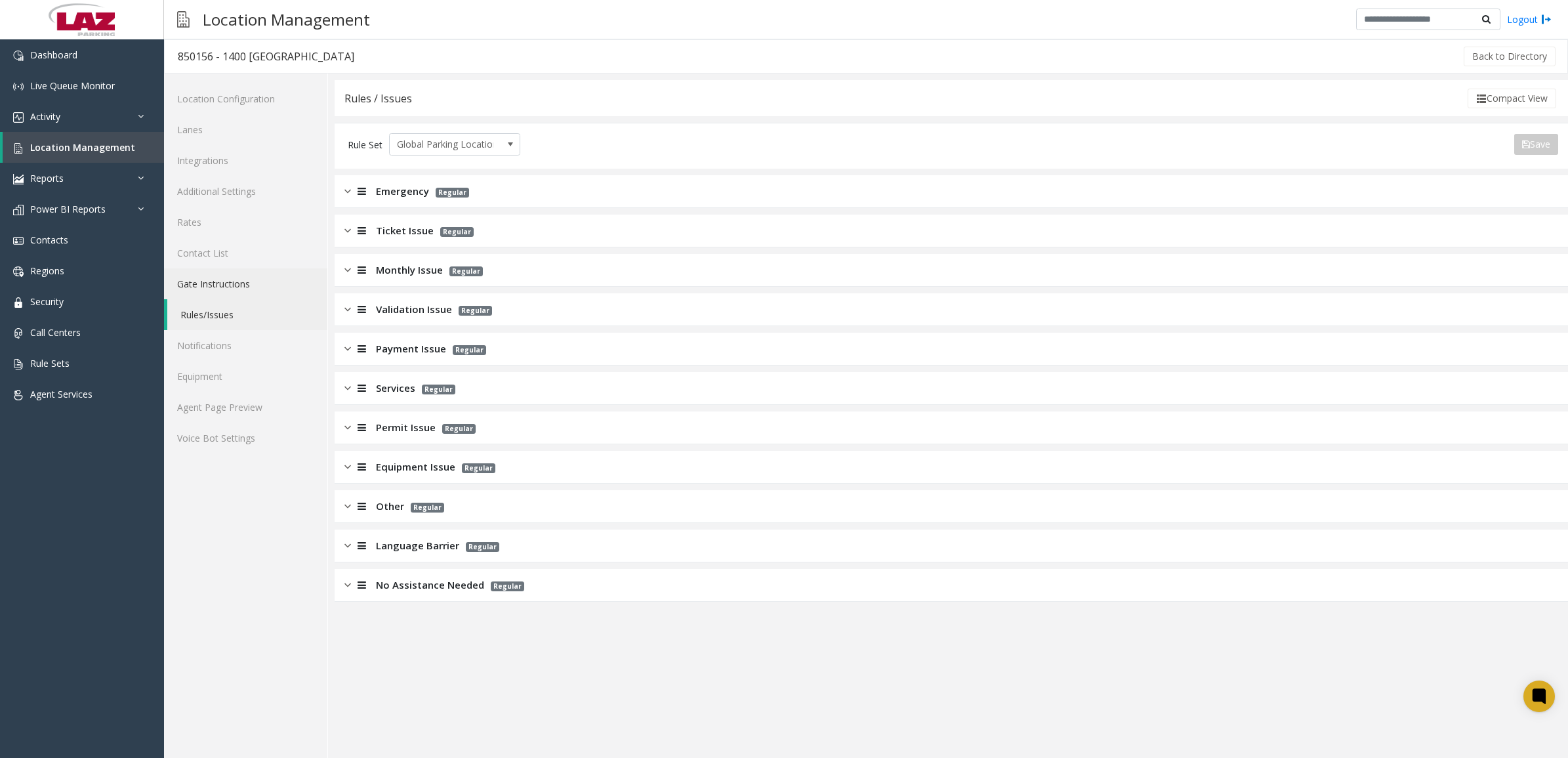
click at [220, 287] on link "Gate Instructions" at bounding box center [246, 284] width 164 height 30
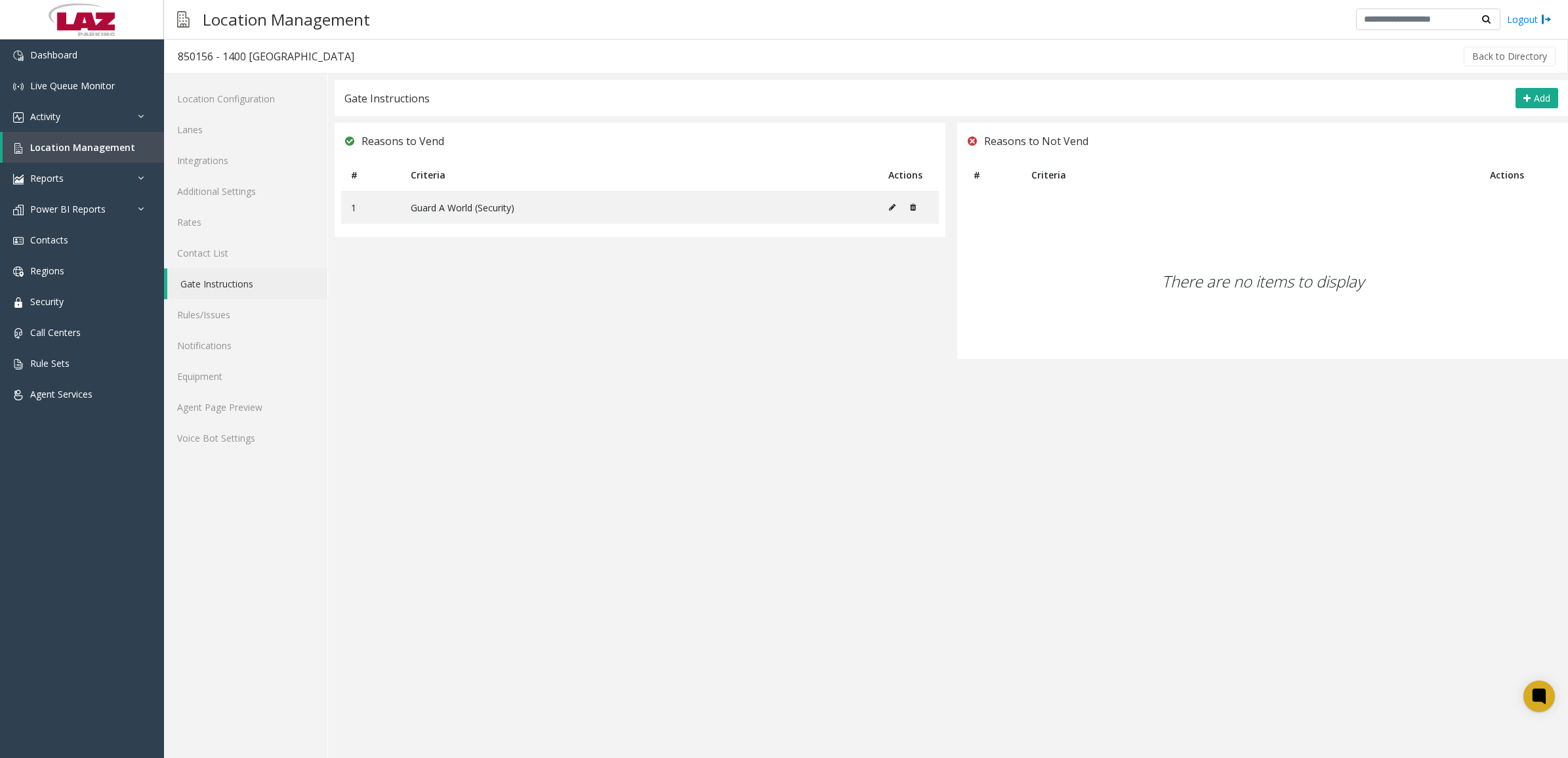
click at [547, 429] on app-gate-instructions "Gate Instructions Add Reasons to Vend # Criteria Actions 1 Guard A World (Secur…" at bounding box center [950, 419] width 1233 height 678
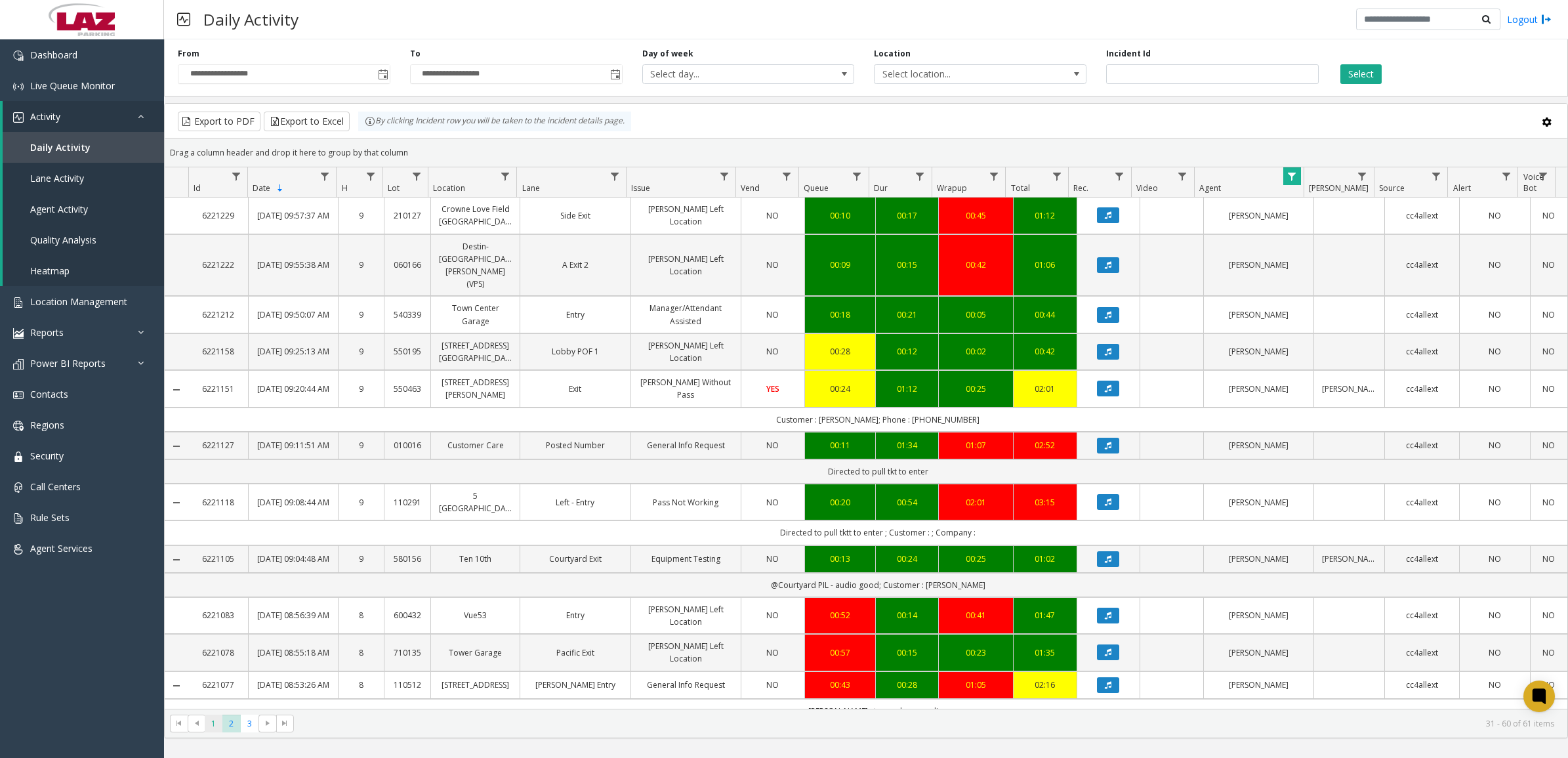
click at [218, 728] on span "1" at bounding box center [213, 723] width 18 height 18
